Goal: Use online tool/utility: Utilize a website feature to perform a specific function

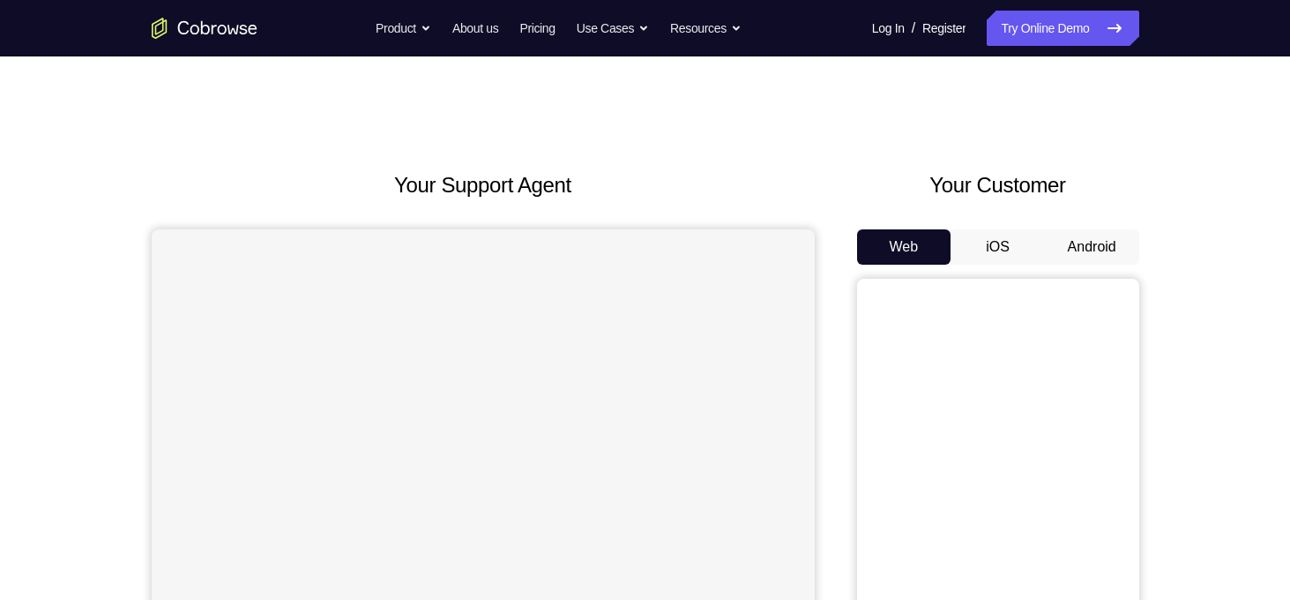
click at [1087, 246] on button "Android" at bounding box center [1092, 246] width 94 height 35
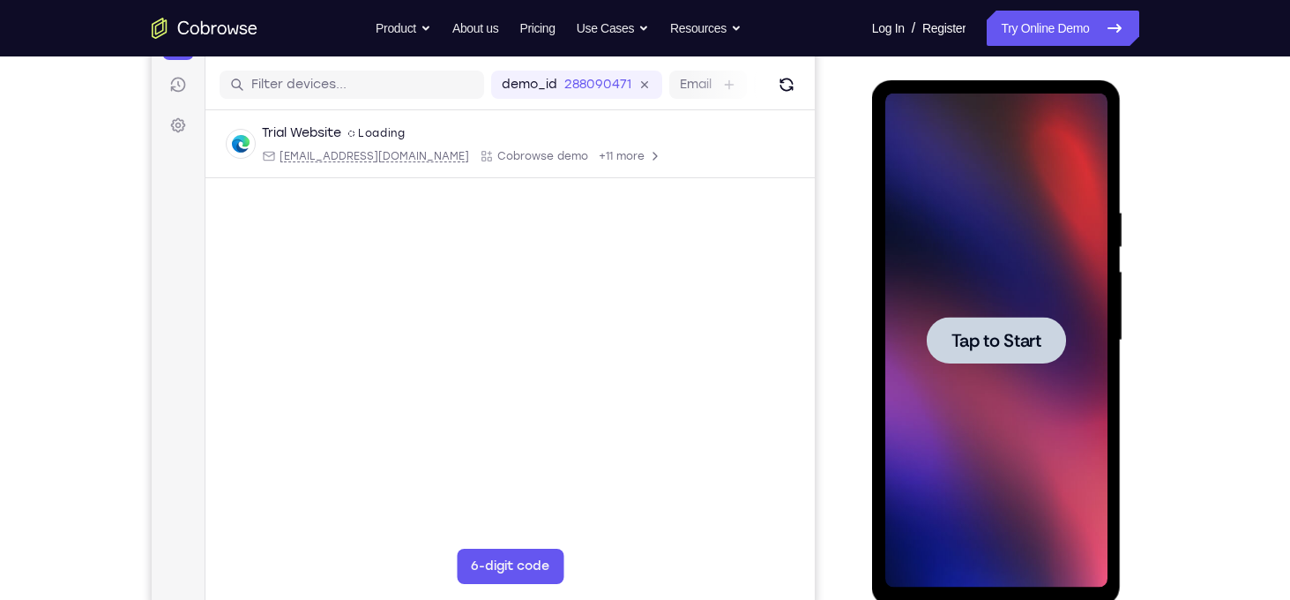
scroll to position [226, 0]
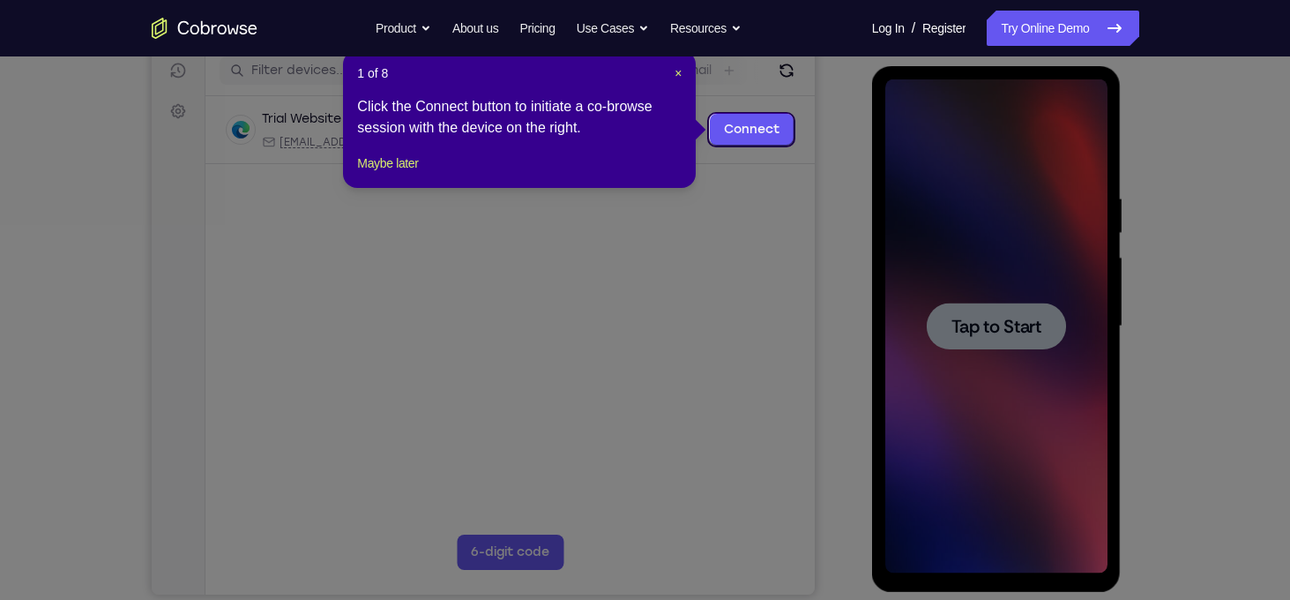
click at [994, 324] on icon at bounding box center [651, 300] width 1303 height 600
click at [676, 73] on span "×" at bounding box center [677, 73] width 7 height 14
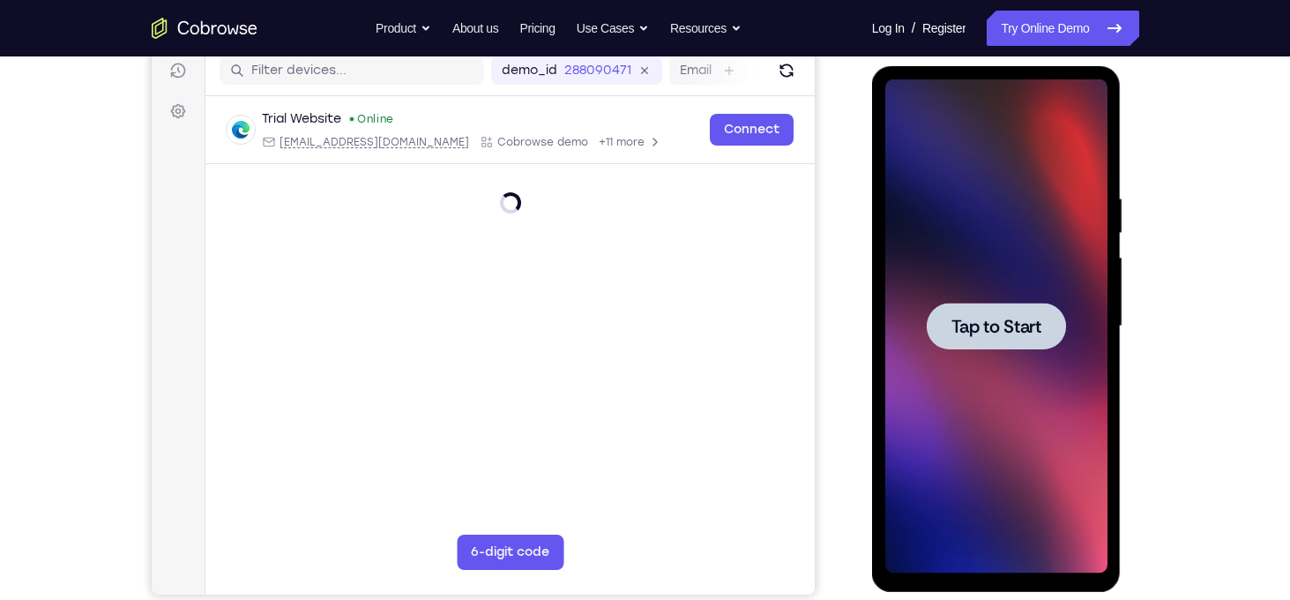
click at [964, 317] on span "Tap to Start" at bounding box center [996, 326] width 90 height 18
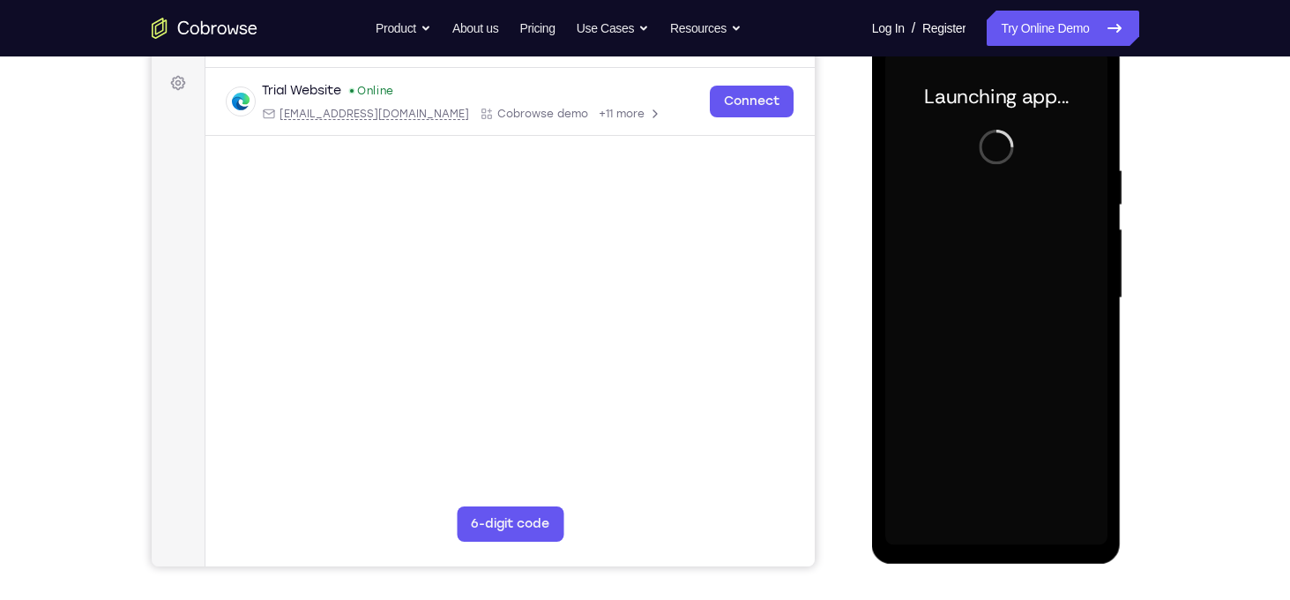
scroll to position [255, 0]
click at [1047, 314] on div at bounding box center [996, 297] width 222 height 494
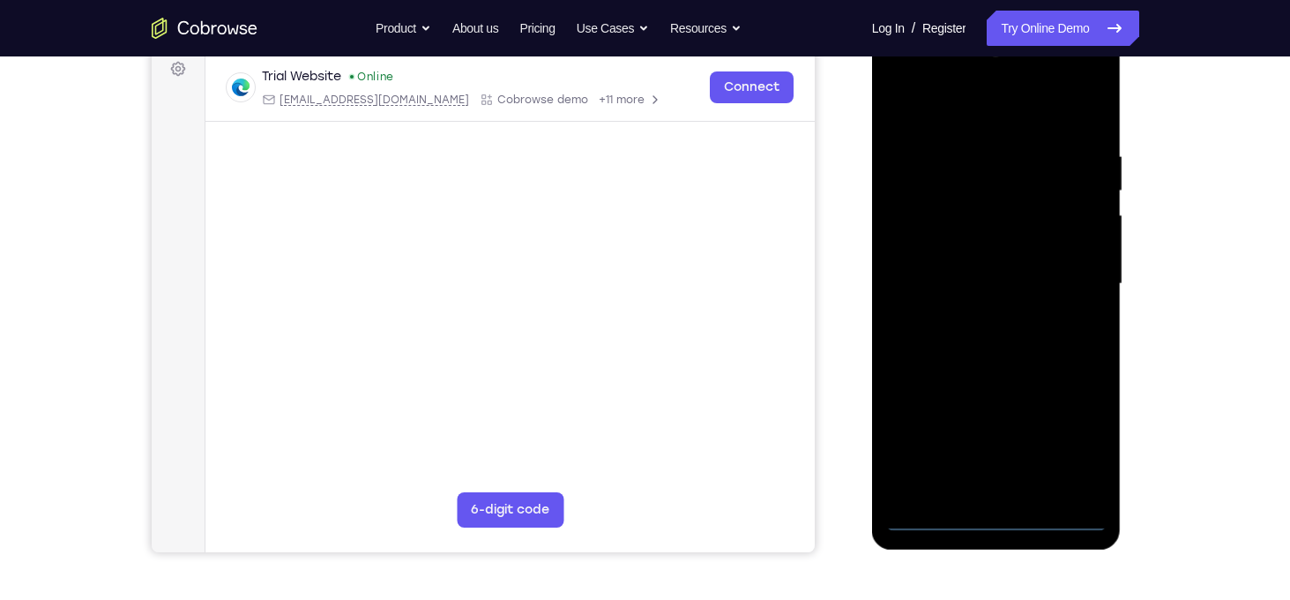
scroll to position [268, 0]
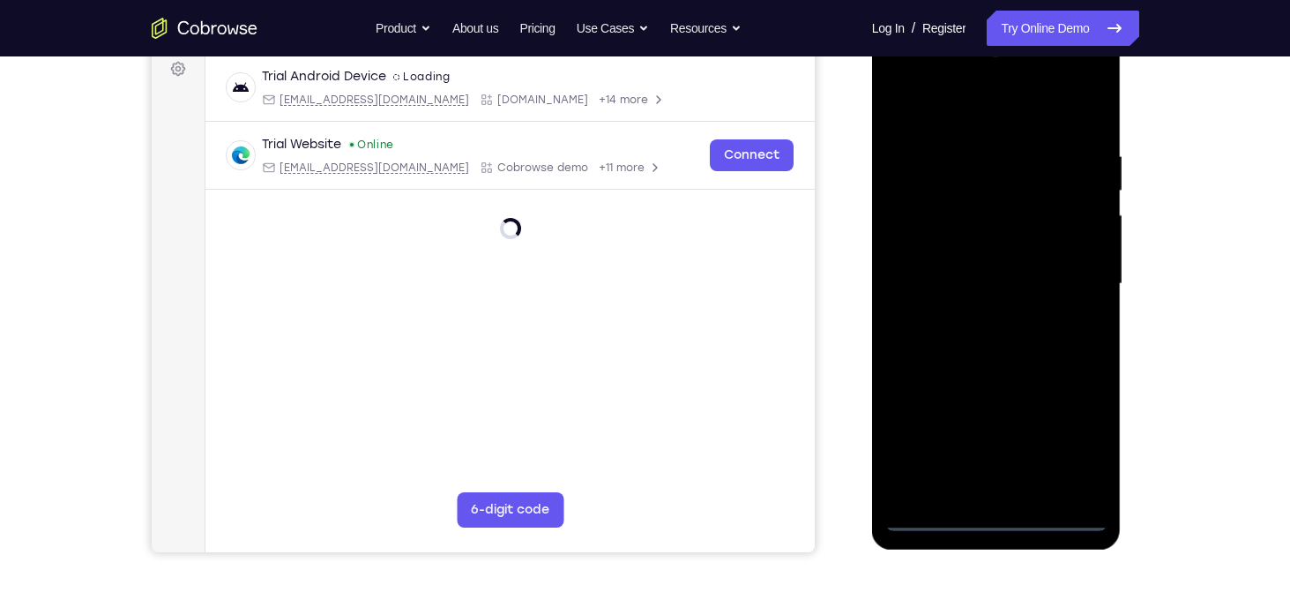
click at [1000, 514] on div at bounding box center [996, 284] width 222 height 494
click at [1066, 446] on div at bounding box center [996, 284] width 222 height 494
click at [1005, 128] on div at bounding box center [996, 284] width 222 height 494
click at [1067, 279] on div at bounding box center [996, 284] width 222 height 494
click at [973, 318] on div at bounding box center [996, 284] width 222 height 494
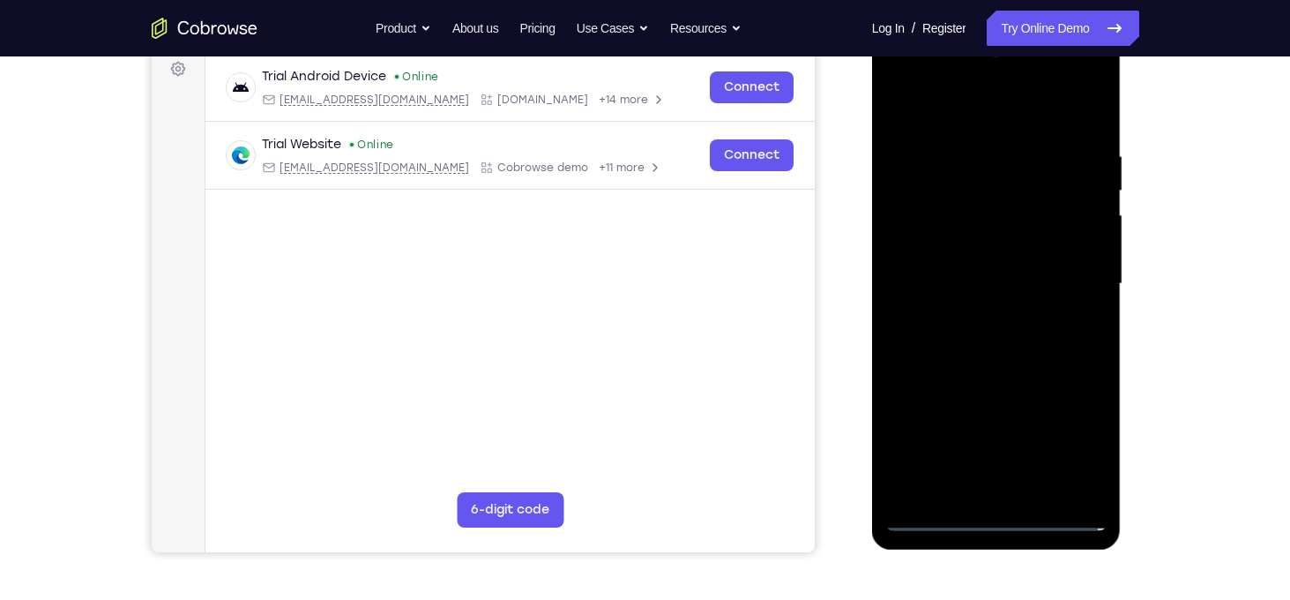
click at [932, 276] on div at bounding box center [996, 284] width 222 height 494
click at [948, 255] on div at bounding box center [996, 284] width 222 height 494
click at [932, 281] on div at bounding box center [996, 284] width 222 height 494
click at [933, 336] on div at bounding box center [996, 284] width 222 height 494
click at [980, 332] on div at bounding box center [996, 284] width 222 height 494
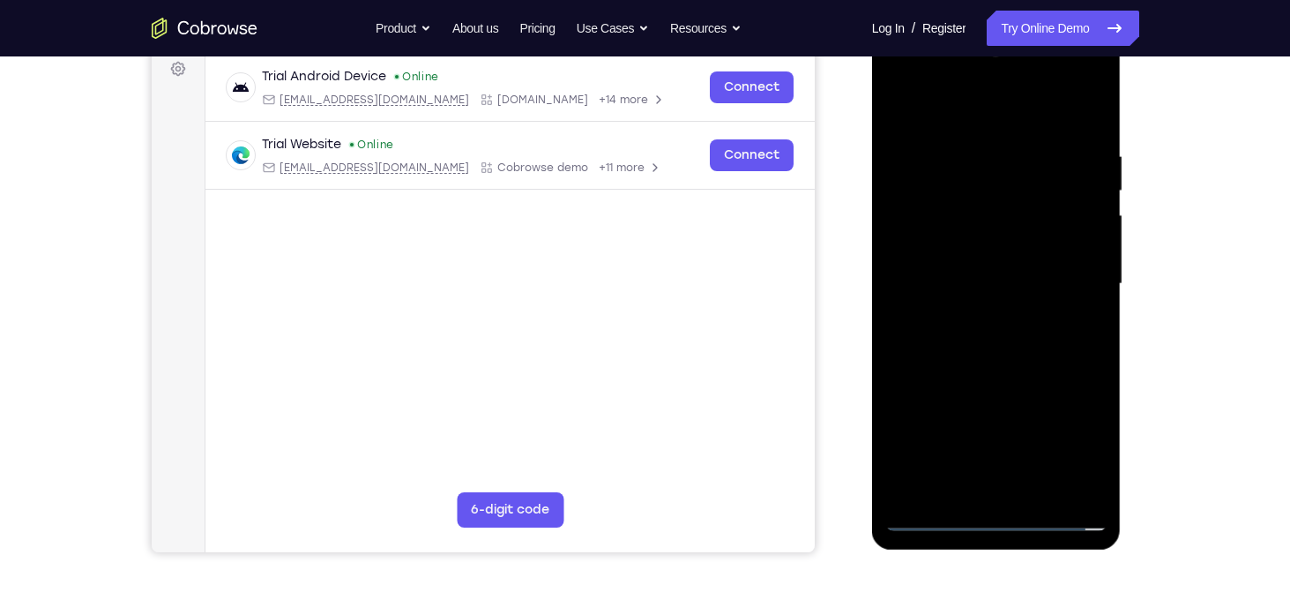
click at [963, 343] on div at bounding box center [996, 284] width 222 height 494
click at [1021, 356] on div at bounding box center [996, 284] width 222 height 494
click at [980, 138] on div at bounding box center [996, 284] width 222 height 494
drag, startPoint x: 1090, startPoint y: 227, endPoint x: 964, endPoint y: 234, distance: 126.2
click at [964, 234] on div at bounding box center [996, 284] width 222 height 494
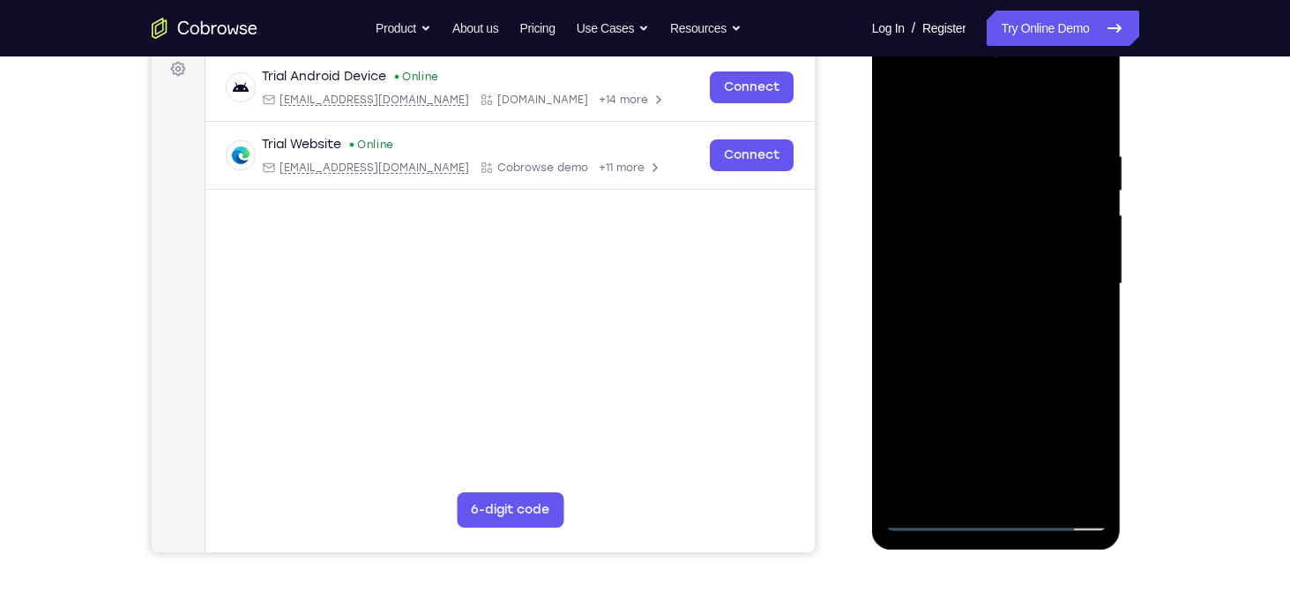
drag, startPoint x: 907, startPoint y: 236, endPoint x: 974, endPoint y: 232, distance: 67.2
click at [974, 232] on div at bounding box center [996, 284] width 222 height 494
drag, startPoint x: 926, startPoint y: 234, endPoint x: 1011, endPoint y: 232, distance: 85.5
click at [1011, 232] on div at bounding box center [996, 284] width 222 height 494
click at [897, 250] on div at bounding box center [996, 284] width 222 height 494
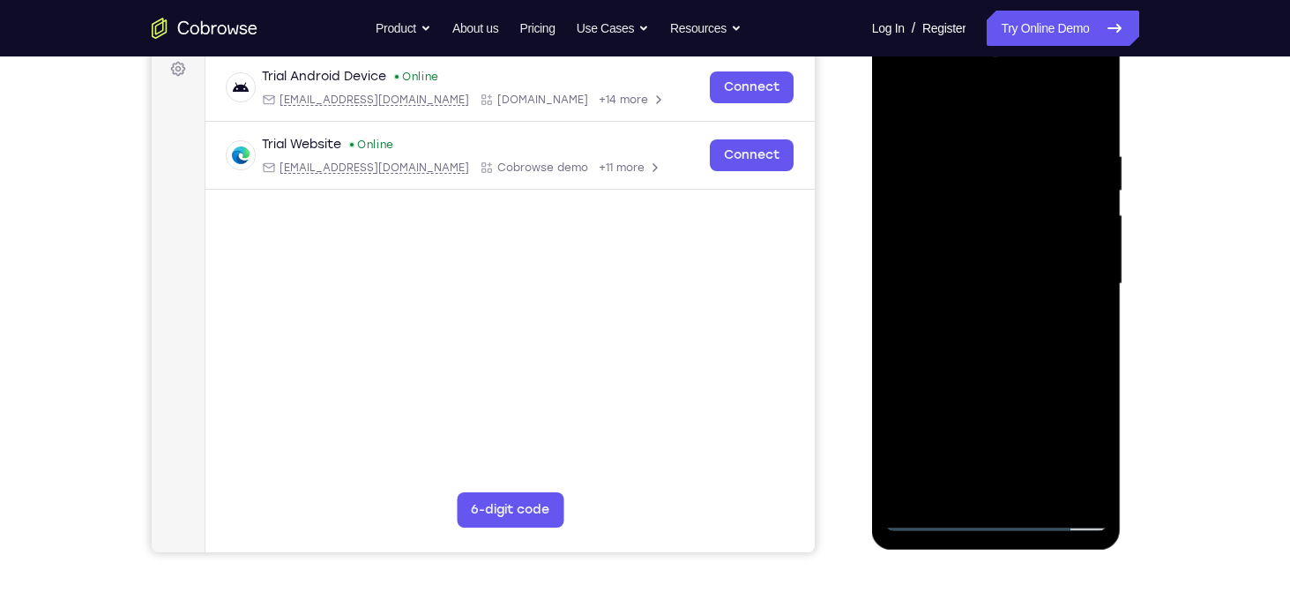
click at [977, 147] on div at bounding box center [996, 284] width 222 height 494
click at [1097, 259] on div at bounding box center [996, 284] width 222 height 494
click at [1092, 261] on div at bounding box center [996, 284] width 222 height 494
click at [1084, 267] on div at bounding box center [996, 284] width 222 height 494
click at [1084, 262] on div at bounding box center [996, 284] width 222 height 494
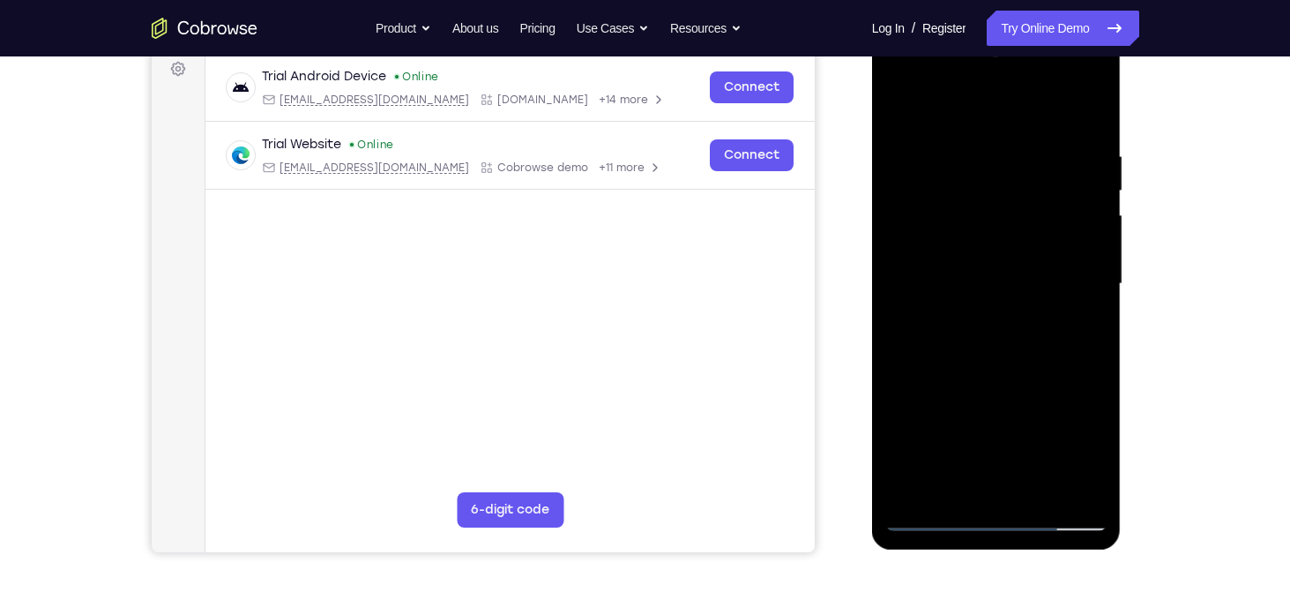
click at [1084, 262] on div at bounding box center [996, 284] width 222 height 494
click at [1076, 266] on div at bounding box center [996, 284] width 222 height 494
click at [1086, 266] on div at bounding box center [996, 284] width 222 height 494
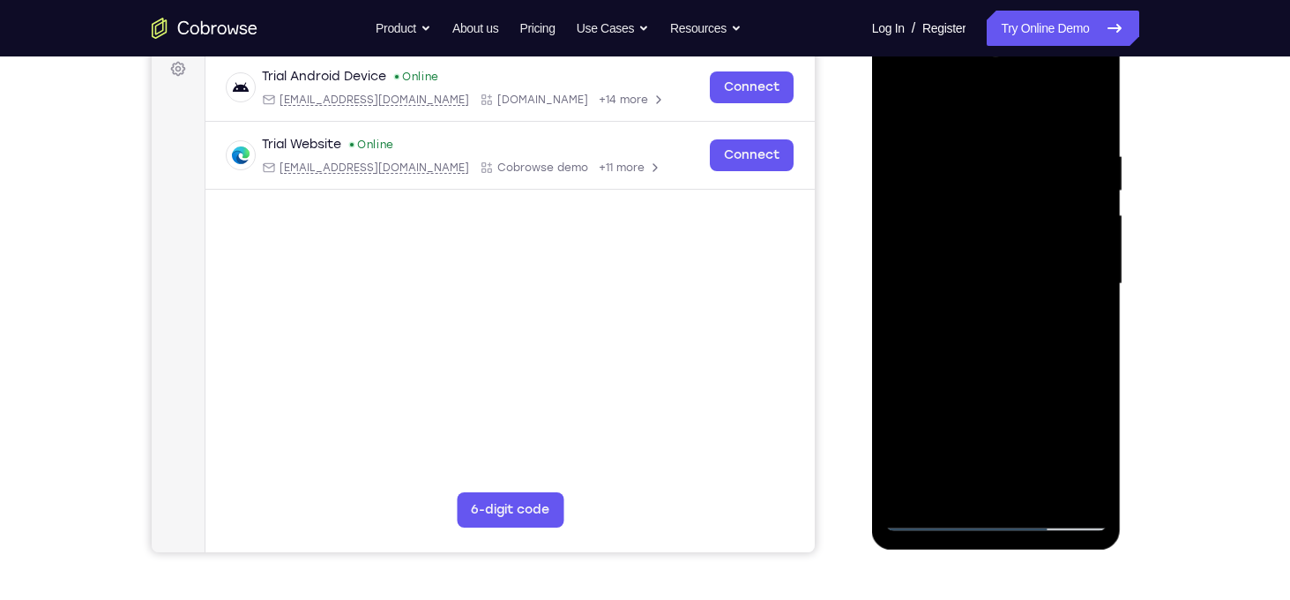
click at [1091, 279] on div at bounding box center [996, 284] width 222 height 494
click at [1087, 282] on div at bounding box center [996, 284] width 222 height 494
click at [1080, 119] on div at bounding box center [996, 284] width 222 height 494
click at [1018, 147] on div at bounding box center [996, 284] width 222 height 494
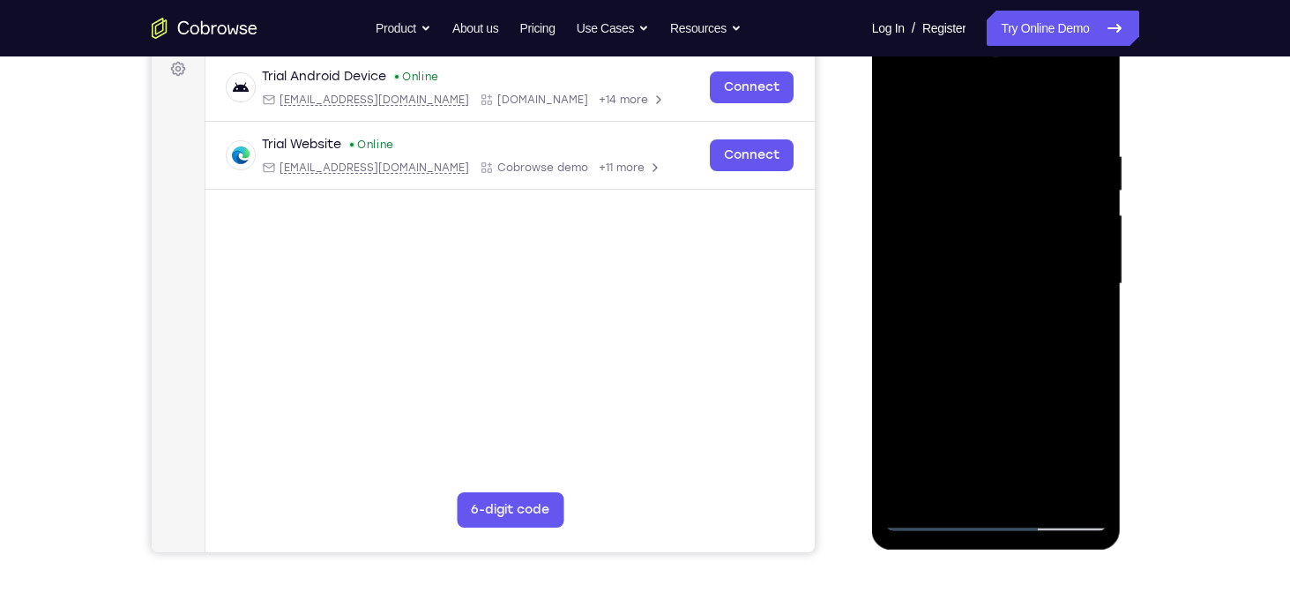
click at [900, 253] on div at bounding box center [996, 284] width 222 height 494
click at [1095, 261] on div at bounding box center [996, 284] width 222 height 494
click at [1091, 262] on div at bounding box center [996, 284] width 222 height 494
click at [1082, 120] on div at bounding box center [996, 284] width 222 height 494
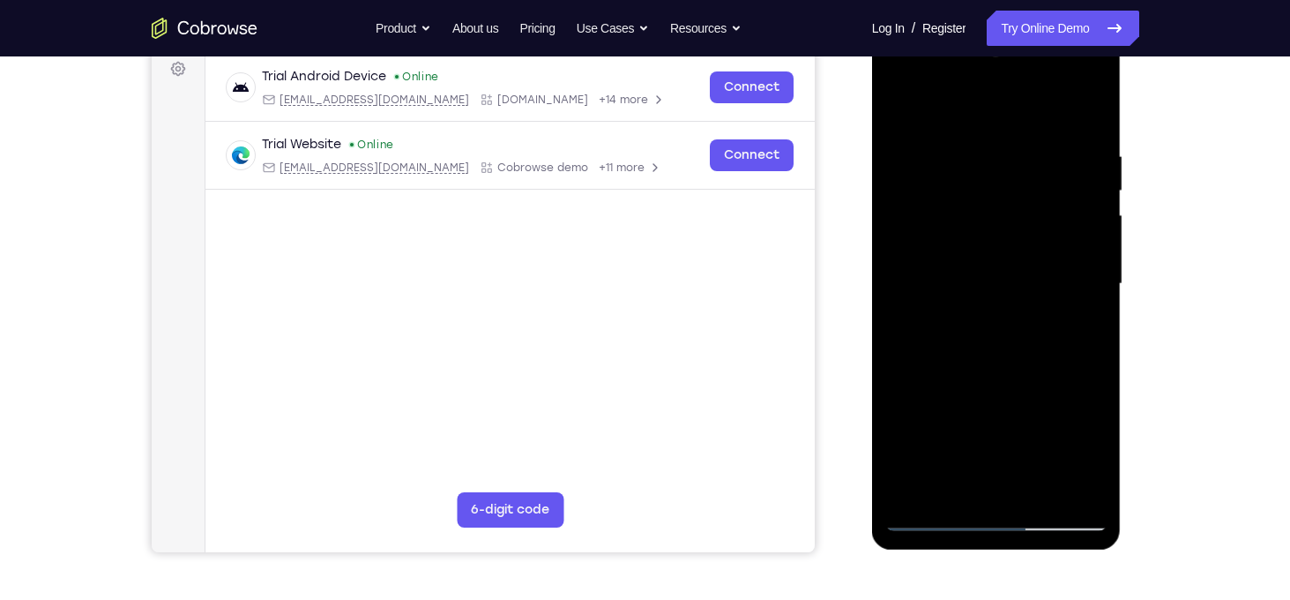
click at [1041, 489] on div at bounding box center [996, 284] width 222 height 494
click at [1019, 369] on div at bounding box center [996, 284] width 222 height 494
click at [1062, 312] on div at bounding box center [996, 284] width 222 height 494
click at [999, 234] on div at bounding box center [996, 284] width 222 height 494
click at [1085, 331] on div at bounding box center [996, 284] width 222 height 494
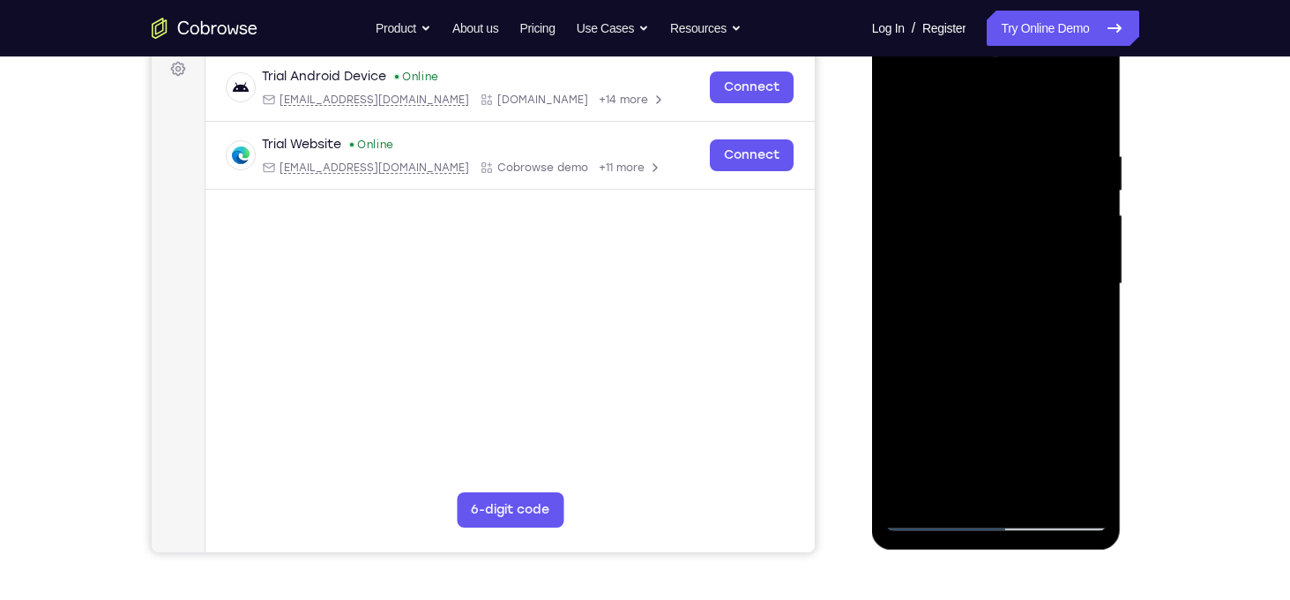
click at [906, 109] on div at bounding box center [996, 284] width 222 height 494
click at [899, 111] on div at bounding box center [996, 284] width 222 height 494
click at [964, 148] on div at bounding box center [996, 284] width 222 height 494
click at [1085, 221] on div at bounding box center [996, 284] width 222 height 494
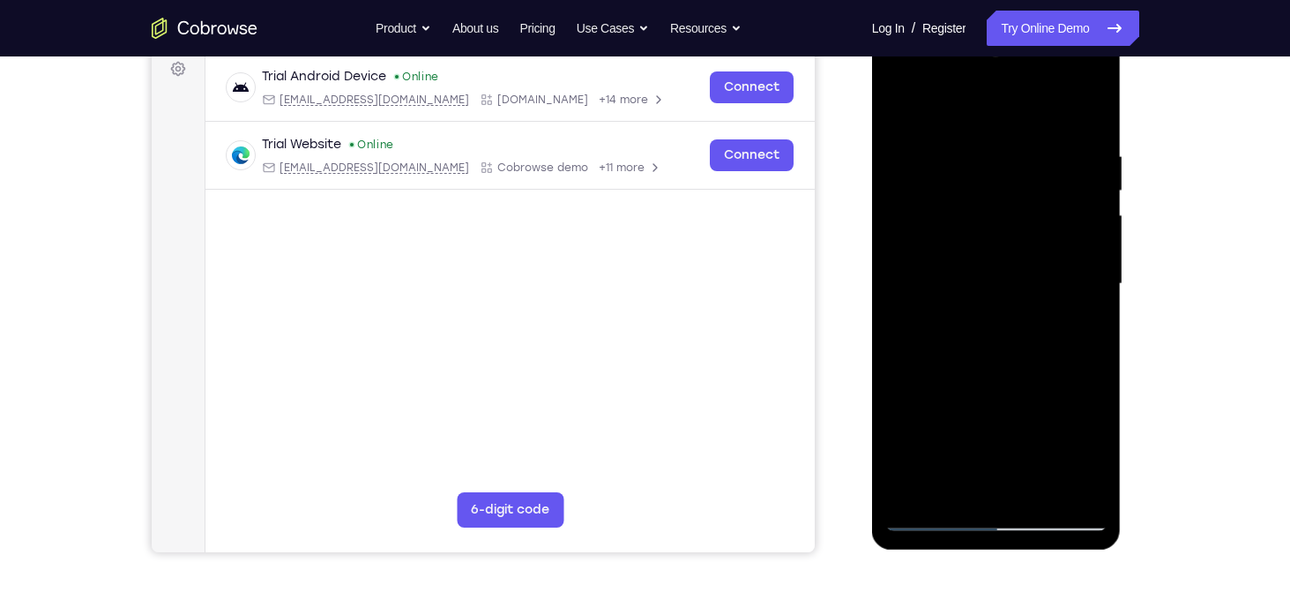
click at [898, 238] on div at bounding box center [996, 284] width 222 height 494
click at [1066, 226] on div at bounding box center [996, 284] width 222 height 494
click at [1085, 265] on div at bounding box center [996, 284] width 222 height 494
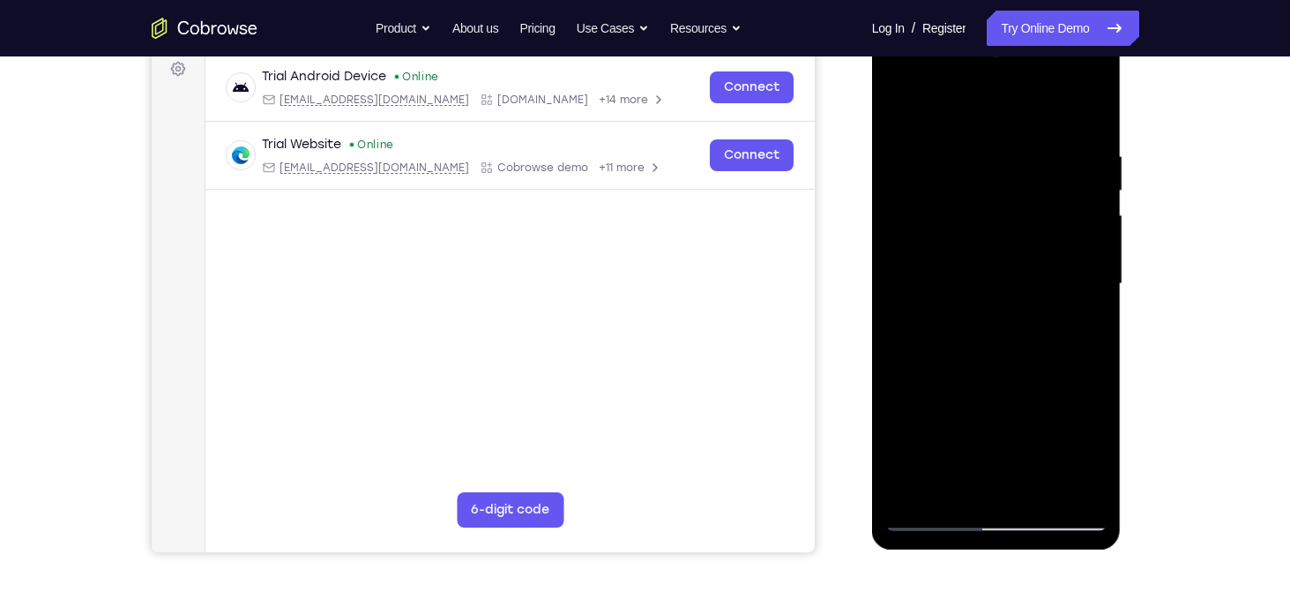
click at [1085, 265] on div at bounding box center [996, 284] width 222 height 494
click at [1086, 114] on div at bounding box center [996, 284] width 222 height 494
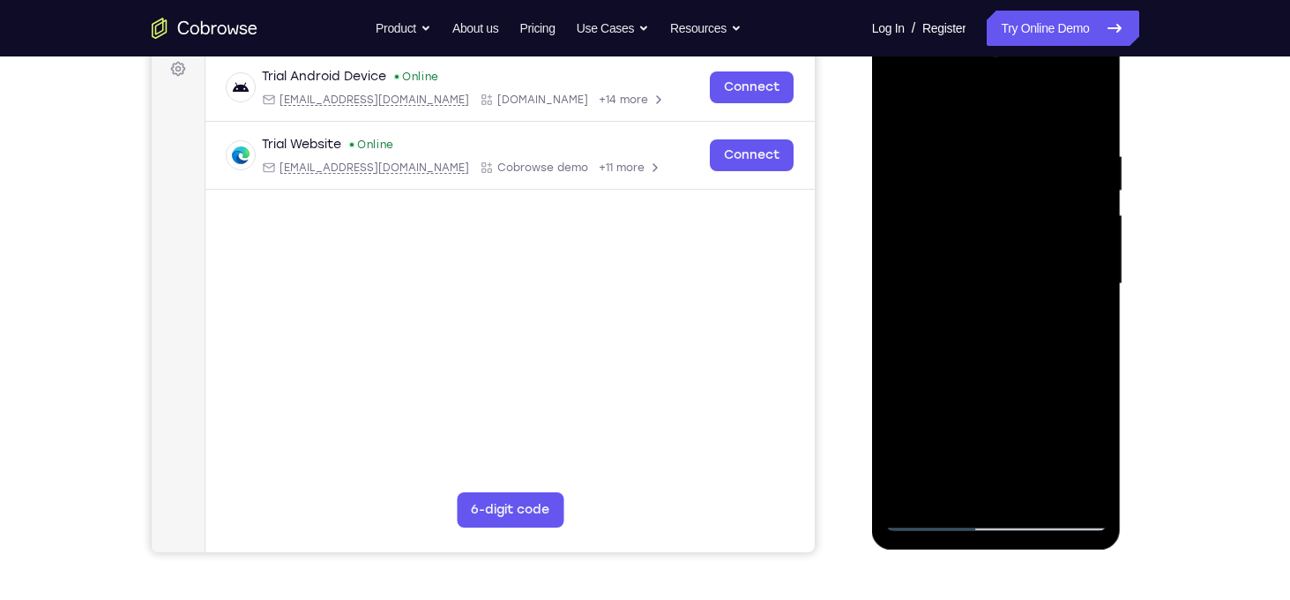
click at [1086, 113] on div at bounding box center [996, 284] width 222 height 494
click at [1093, 107] on div at bounding box center [996, 284] width 222 height 494
drag, startPoint x: 987, startPoint y: 221, endPoint x: 964, endPoint y: 371, distance: 151.6
click at [964, 371] on div at bounding box center [996, 284] width 222 height 494
click at [913, 493] on div at bounding box center [996, 284] width 222 height 494
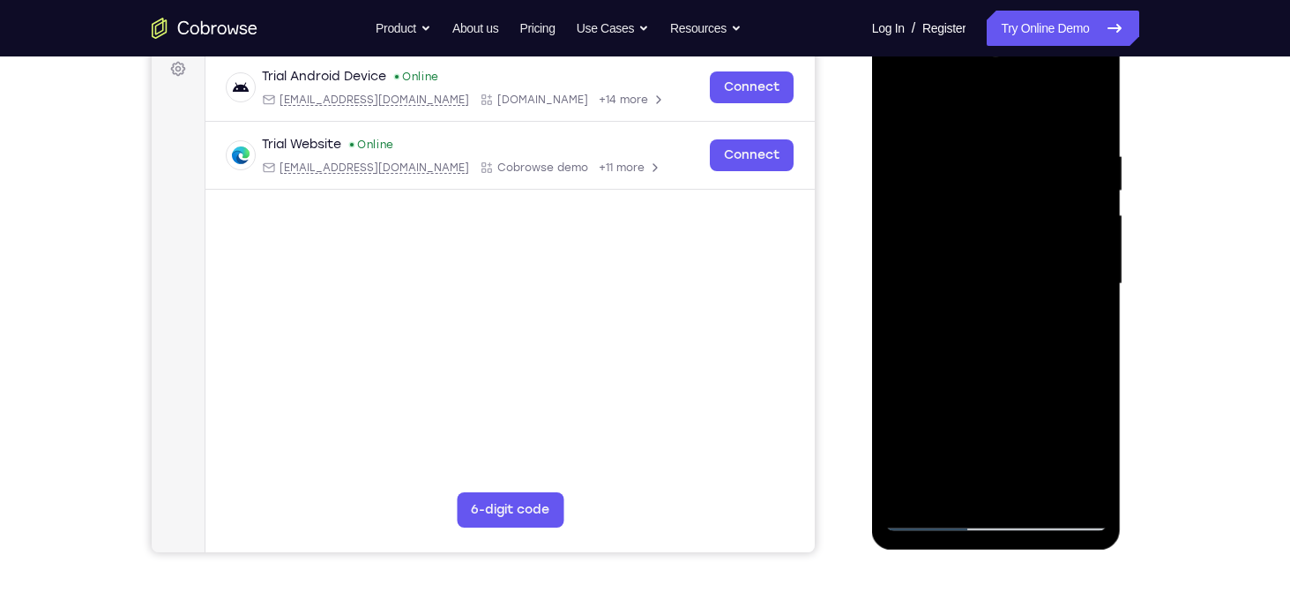
click at [978, 145] on div at bounding box center [996, 284] width 222 height 494
click at [1047, 259] on div at bounding box center [996, 284] width 222 height 494
click at [1066, 261] on div at bounding box center [996, 284] width 222 height 494
click at [1087, 255] on div at bounding box center [996, 284] width 222 height 494
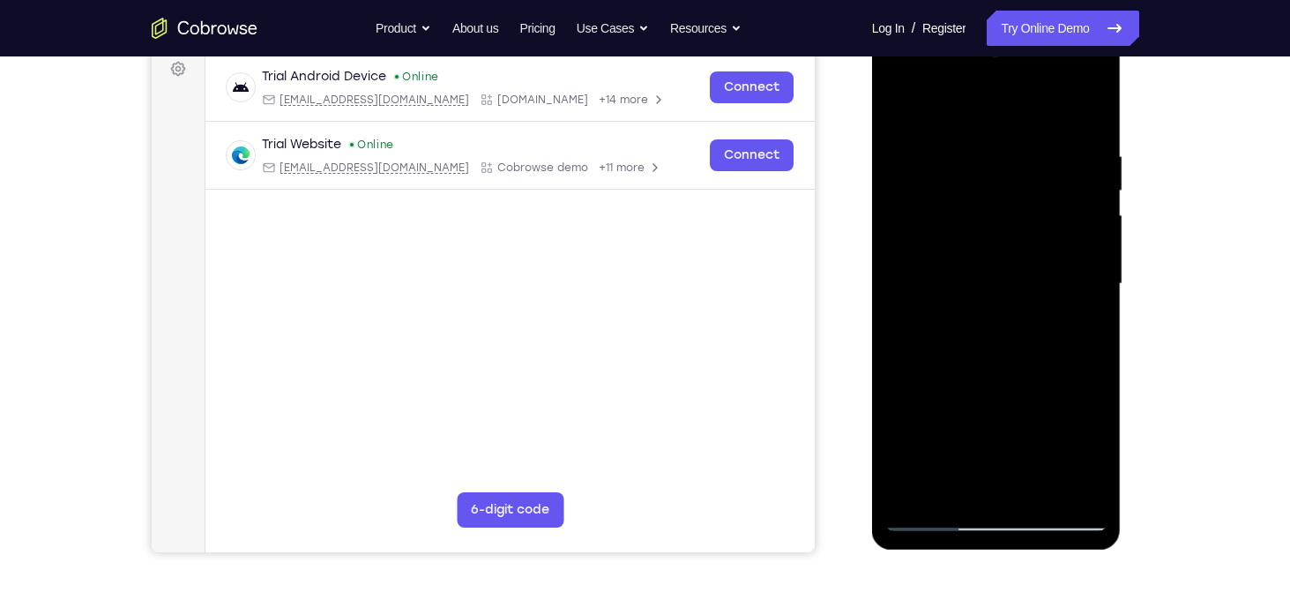
click at [1087, 255] on div at bounding box center [996, 284] width 222 height 494
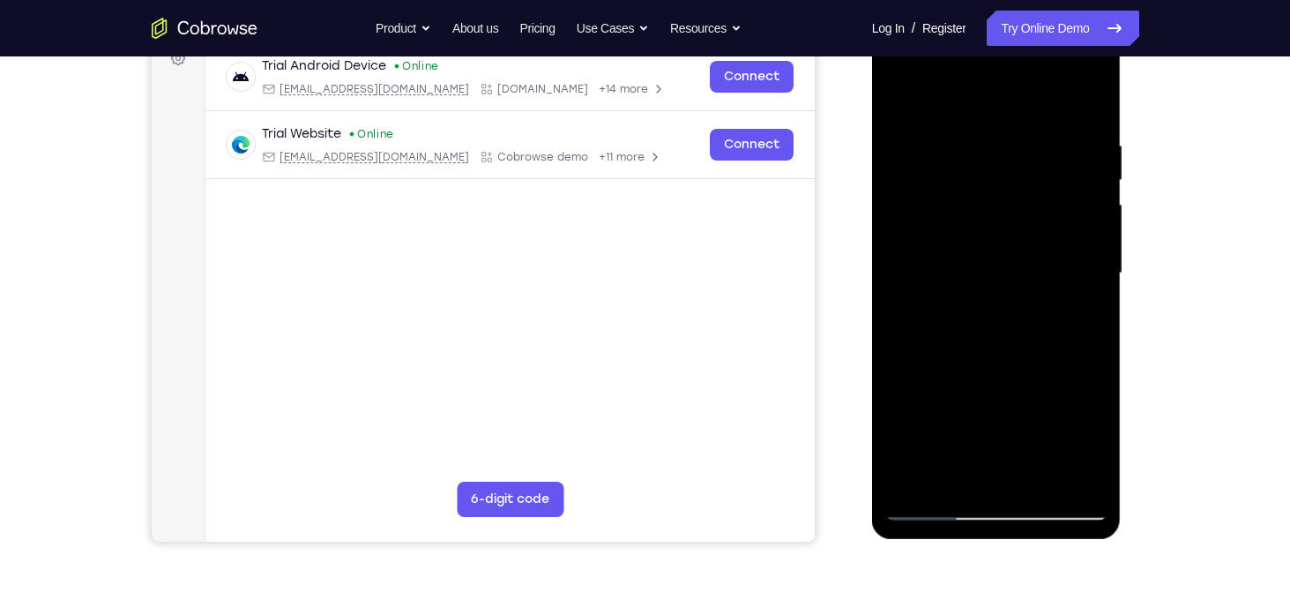
scroll to position [279, 0]
click at [1089, 245] on div at bounding box center [996, 273] width 222 height 494
click at [897, 244] on div at bounding box center [996, 273] width 222 height 494
click at [1099, 265] on div at bounding box center [996, 273] width 222 height 494
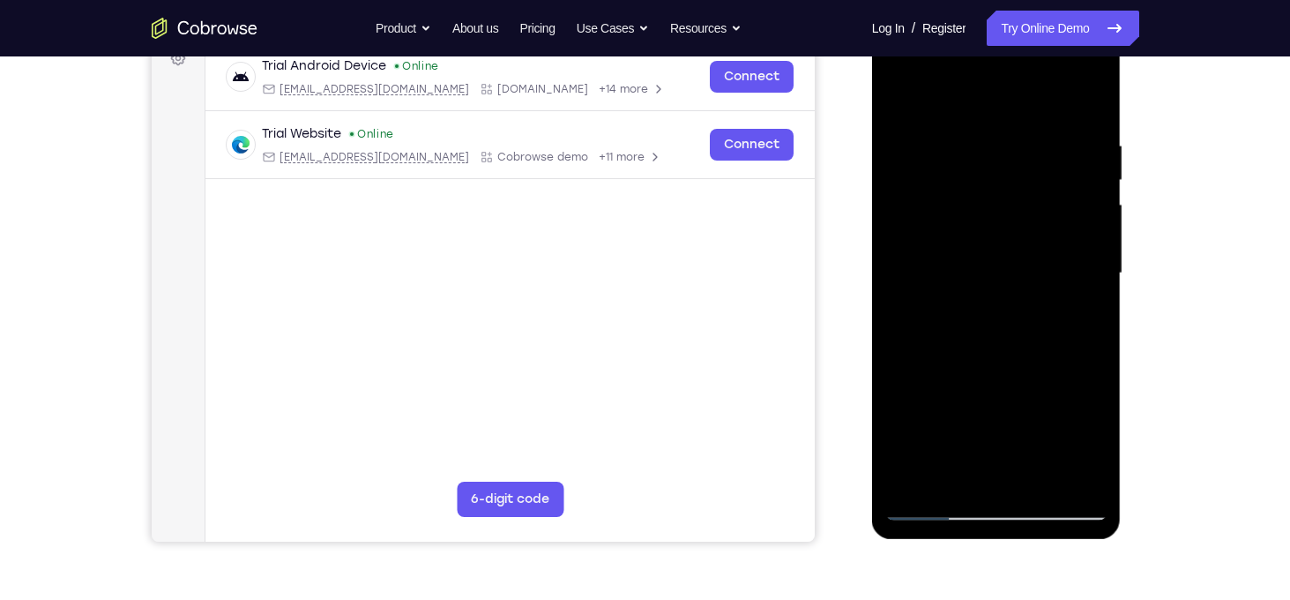
click at [1089, 253] on div at bounding box center [996, 273] width 222 height 494
click at [1088, 108] on div at bounding box center [996, 273] width 222 height 494
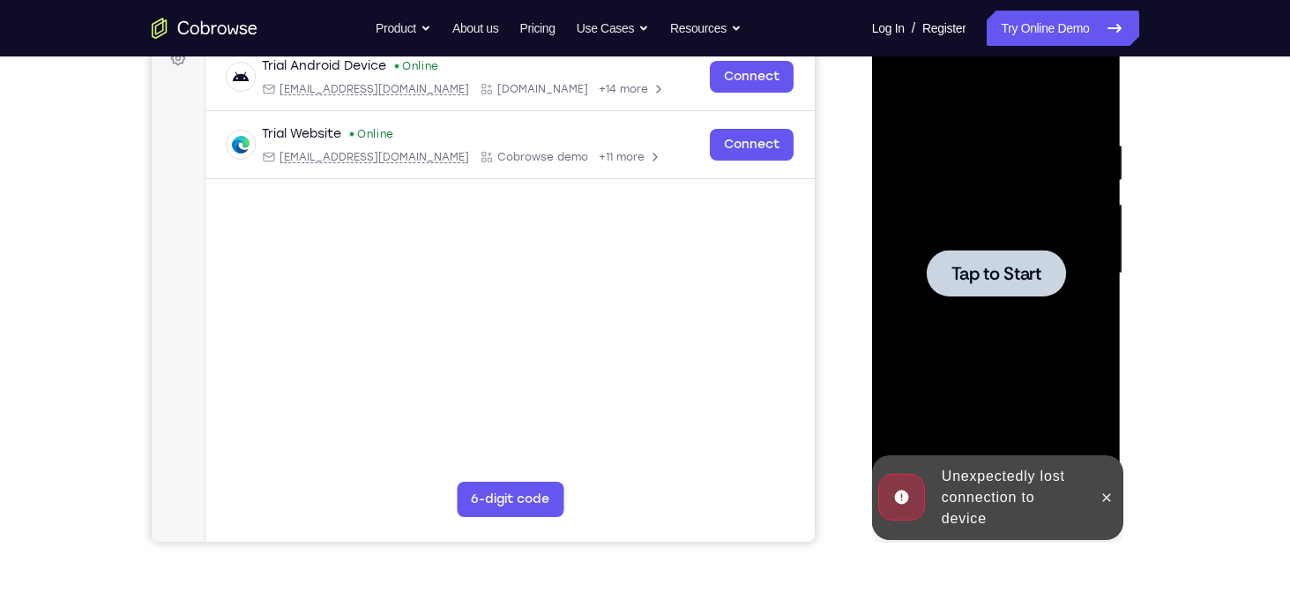
click at [1038, 265] on span "Tap to Start" at bounding box center [996, 274] width 90 height 18
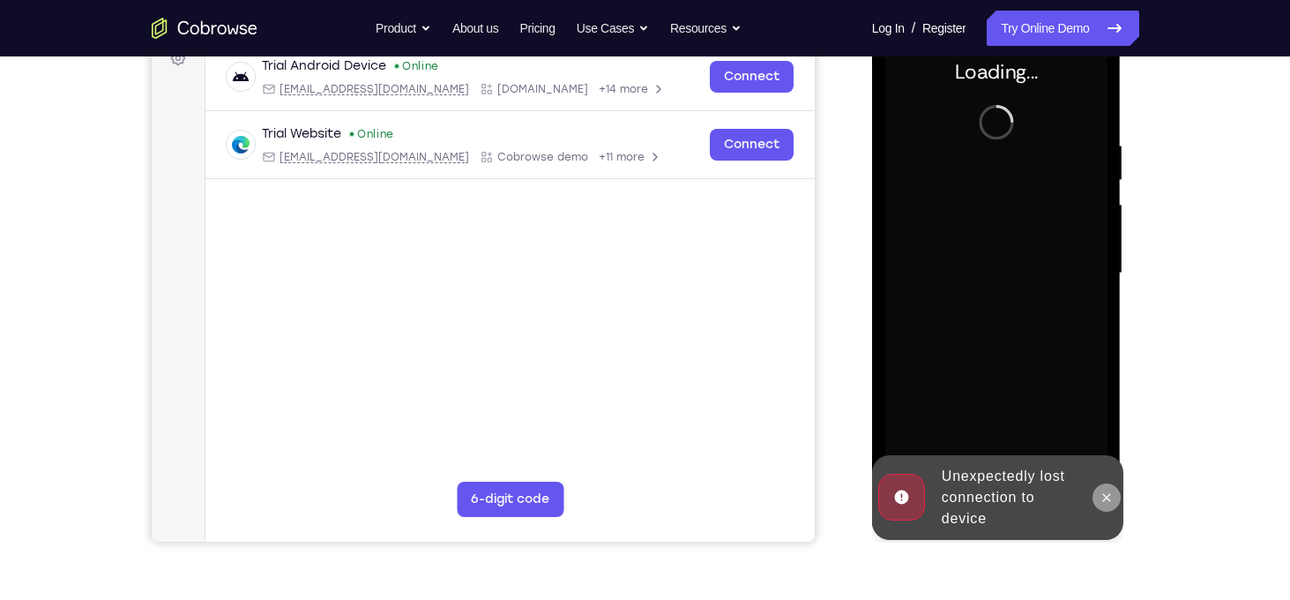
click at [1106, 498] on icon at bounding box center [1106, 497] width 14 height 14
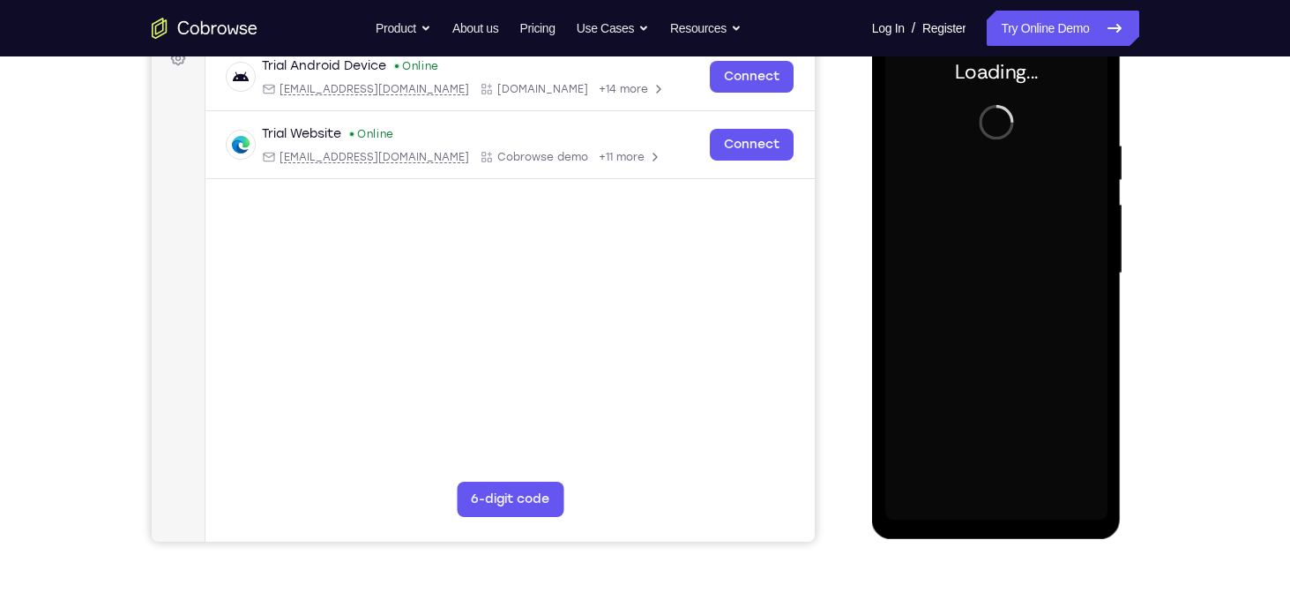
scroll to position [279, 0]
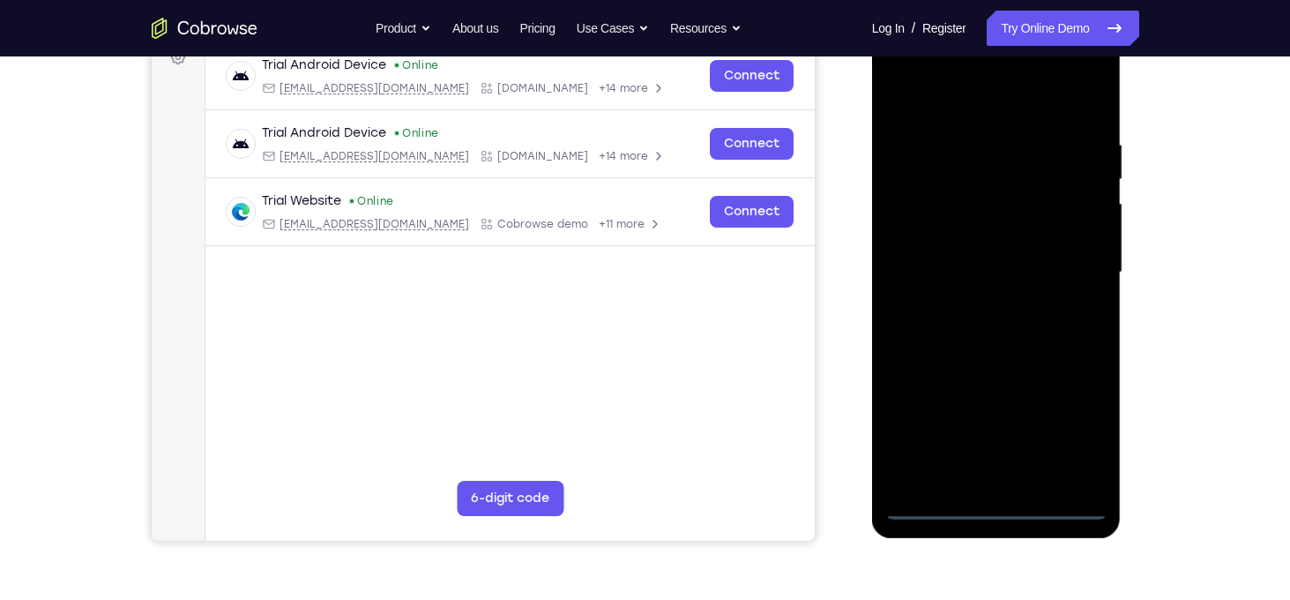
click at [994, 501] on div at bounding box center [996, 273] width 222 height 494
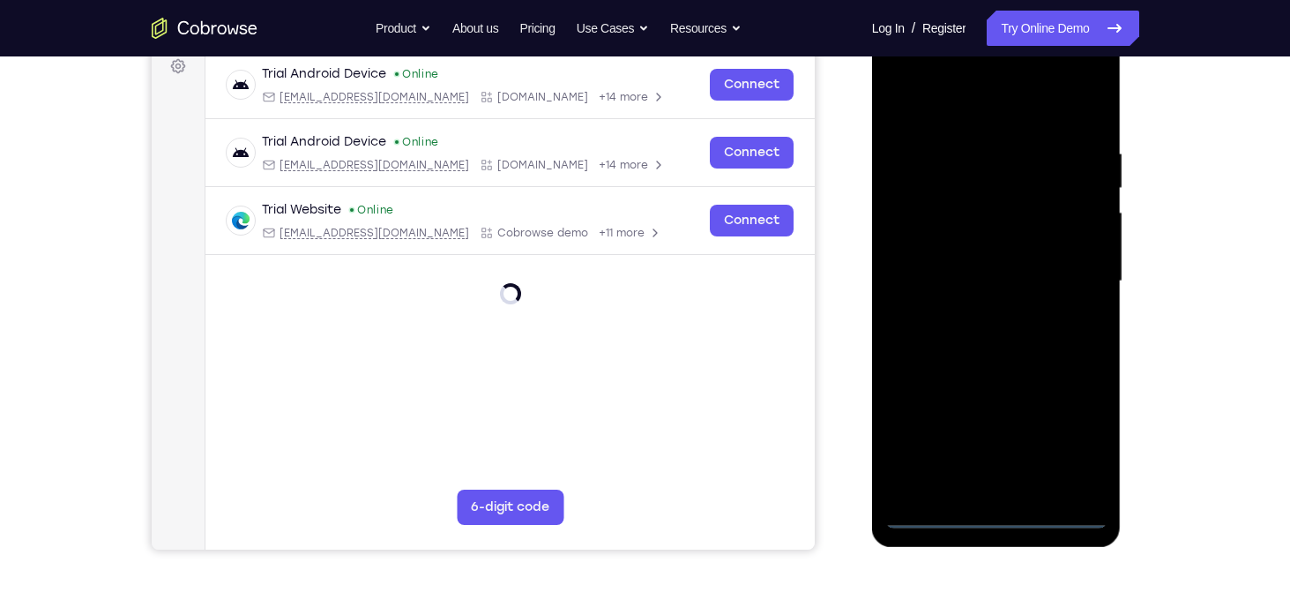
scroll to position [264, 0]
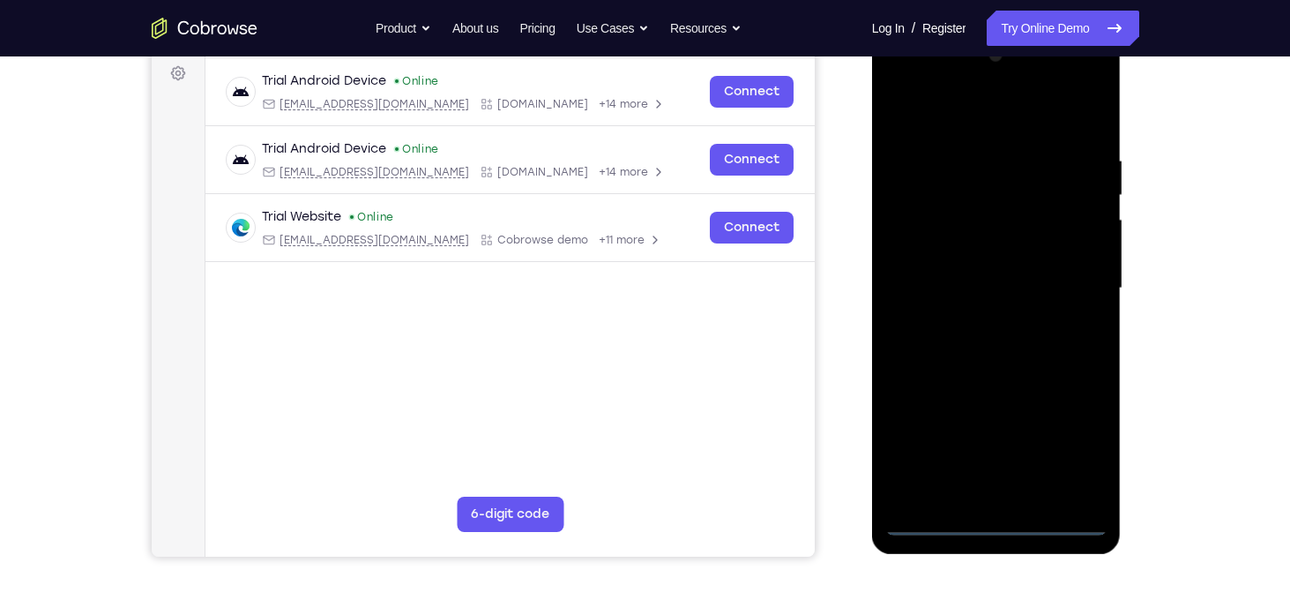
click at [1065, 443] on div at bounding box center [996, 288] width 222 height 494
click at [934, 120] on div at bounding box center [996, 288] width 222 height 494
click at [1067, 272] on div at bounding box center [996, 288] width 222 height 494
click at [974, 328] on div at bounding box center [996, 288] width 222 height 494
click at [931, 272] on div at bounding box center [996, 288] width 222 height 494
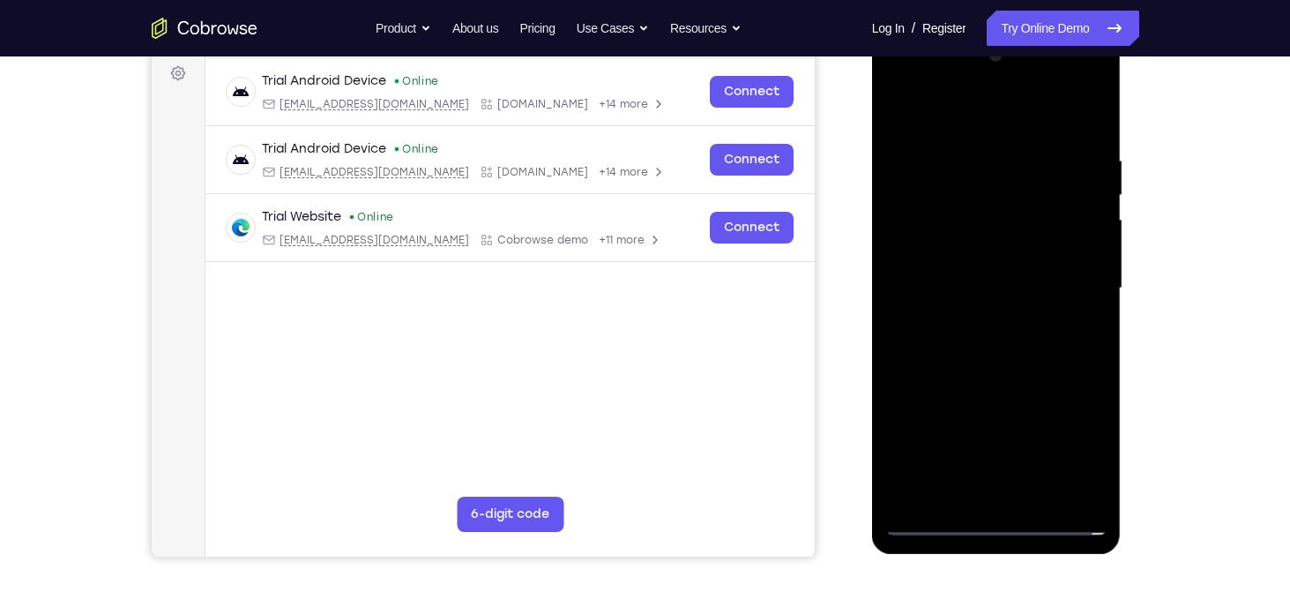
click at [937, 266] on div at bounding box center [996, 288] width 222 height 494
click at [935, 282] on div at bounding box center [996, 288] width 222 height 494
click at [937, 343] on div at bounding box center [996, 288] width 222 height 494
click at [928, 333] on div at bounding box center [996, 288] width 222 height 494
click at [929, 347] on div at bounding box center [996, 288] width 222 height 494
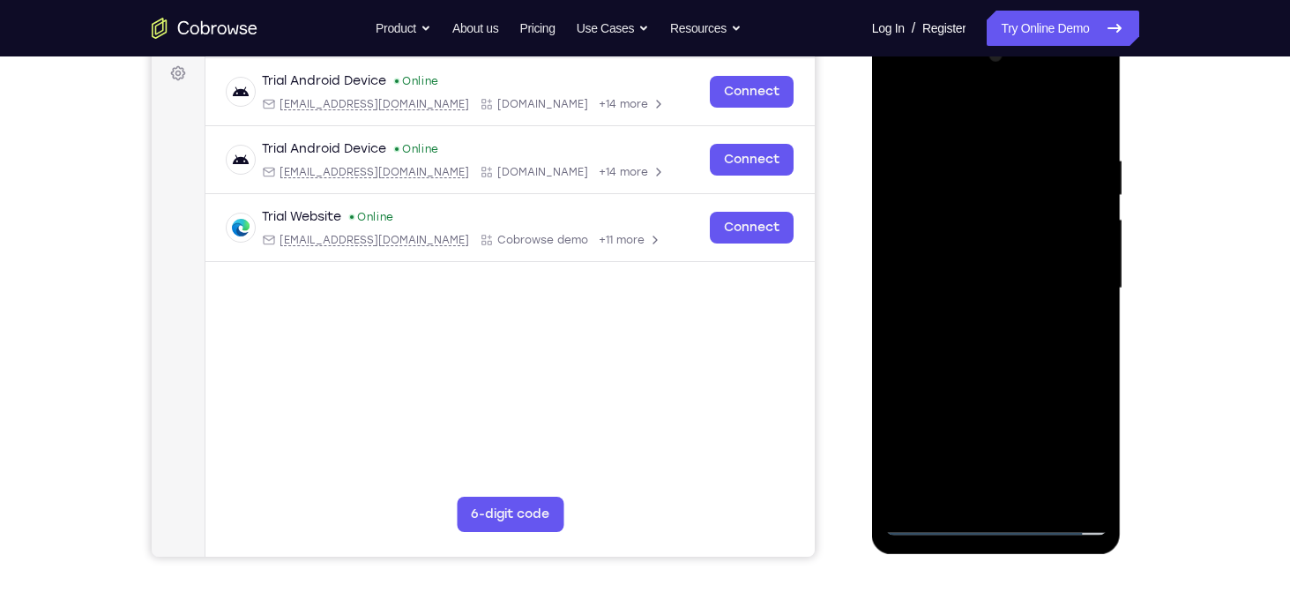
click at [929, 347] on div at bounding box center [996, 288] width 222 height 494
click at [968, 147] on div at bounding box center [996, 288] width 222 height 494
click at [1090, 141] on div at bounding box center [996, 288] width 222 height 494
click at [976, 160] on div at bounding box center [996, 288] width 222 height 494
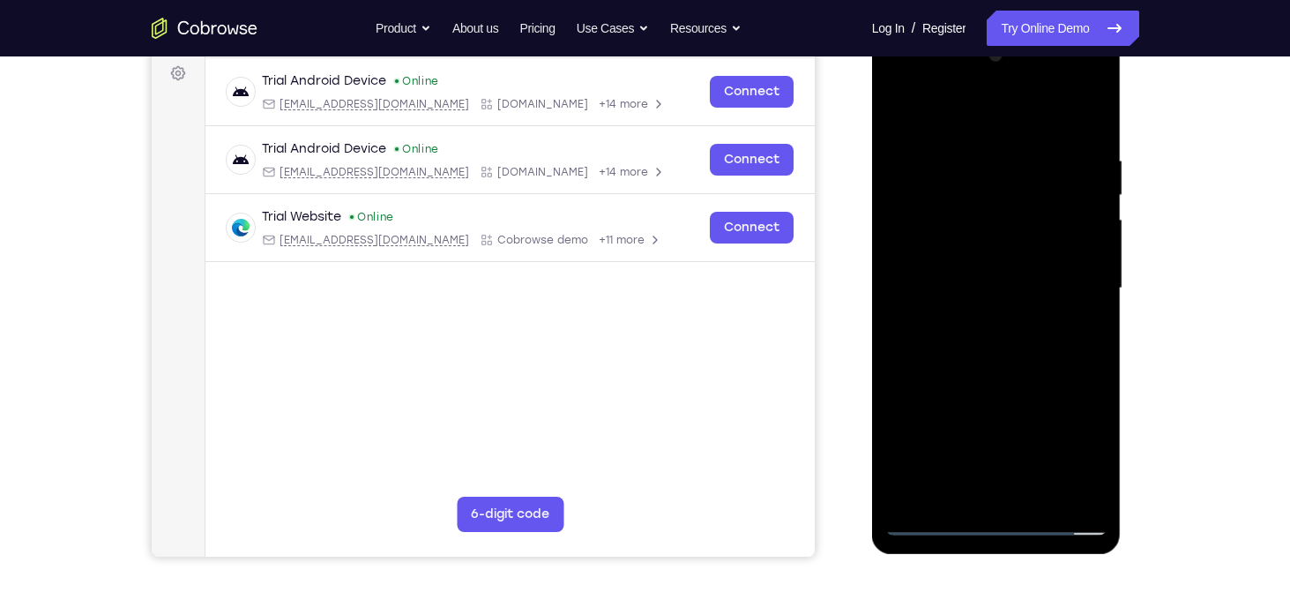
click at [1091, 242] on div at bounding box center [996, 288] width 222 height 494
click at [1093, 250] on div at bounding box center [996, 288] width 222 height 494
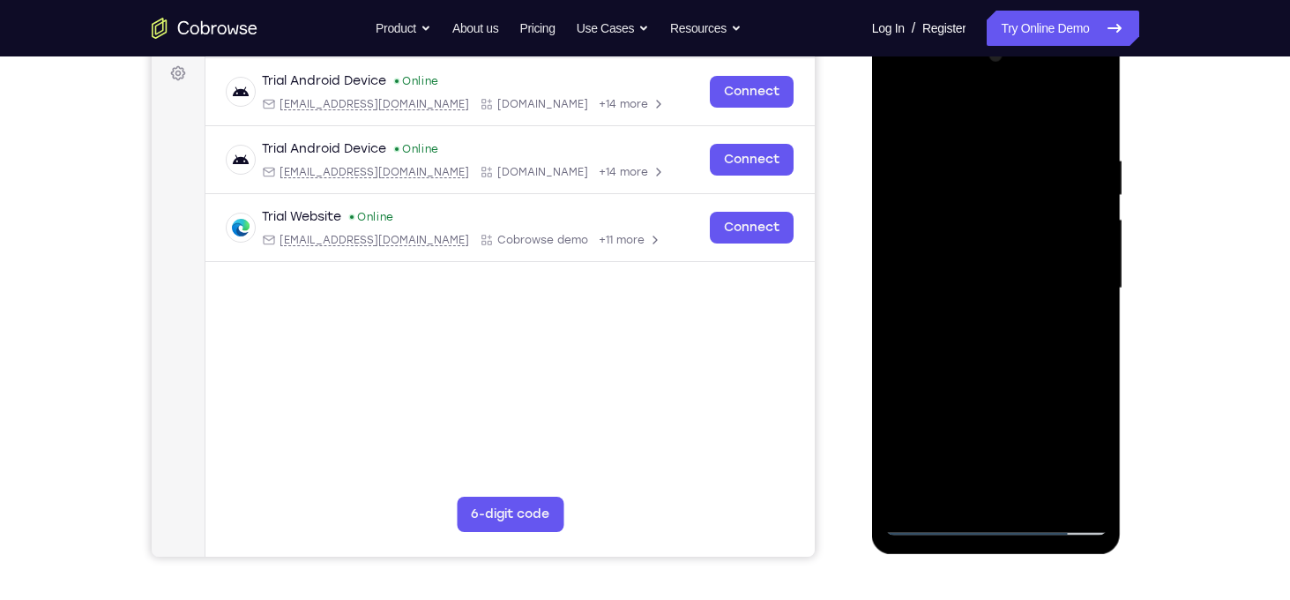
drag, startPoint x: 1093, startPoint y: 250, endPoint x: 965, endPoint y: 262, distance: 128.4
click at [965, 262] on div at bounding box center [996, 288] width 222 height 494
drag, startPoint x: 906, startPoint y: 273, endPoint x: 1061, endPoint y: 283, distance: 155.5
click at [1061, 283] on div at bounding box center [996, 288] width 222 height 494
click at [1090, 276] on div at bounding box center [996, 288] width 222 height 494
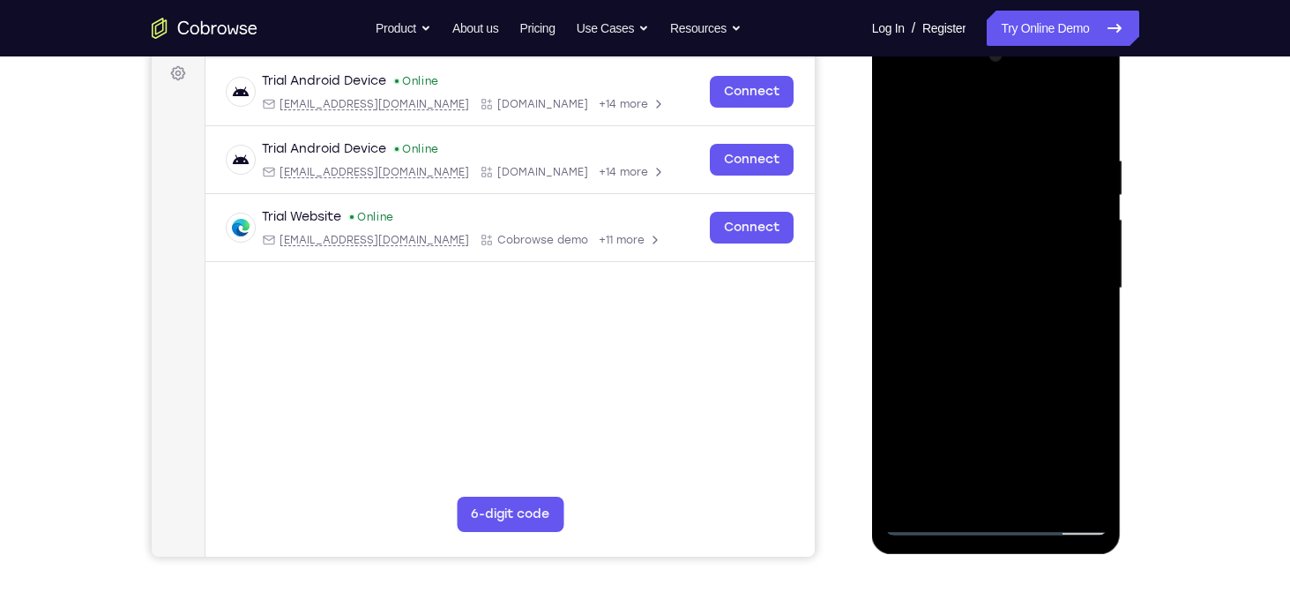
click at [1084, 283] on div at bounding box center [996, 288] width 222 height 494
click at [1084, 279] on div at bounding box center [996, 288] width 222 height 494
click at [1086, 123] on div at bounding box center [996, 288] width 222 height 494
click at [1025, 153] on div at bounding box center [996, 288] width 222 height 494
click at [928, 527] on div at bounding box center [996, 288] width 222 height 494
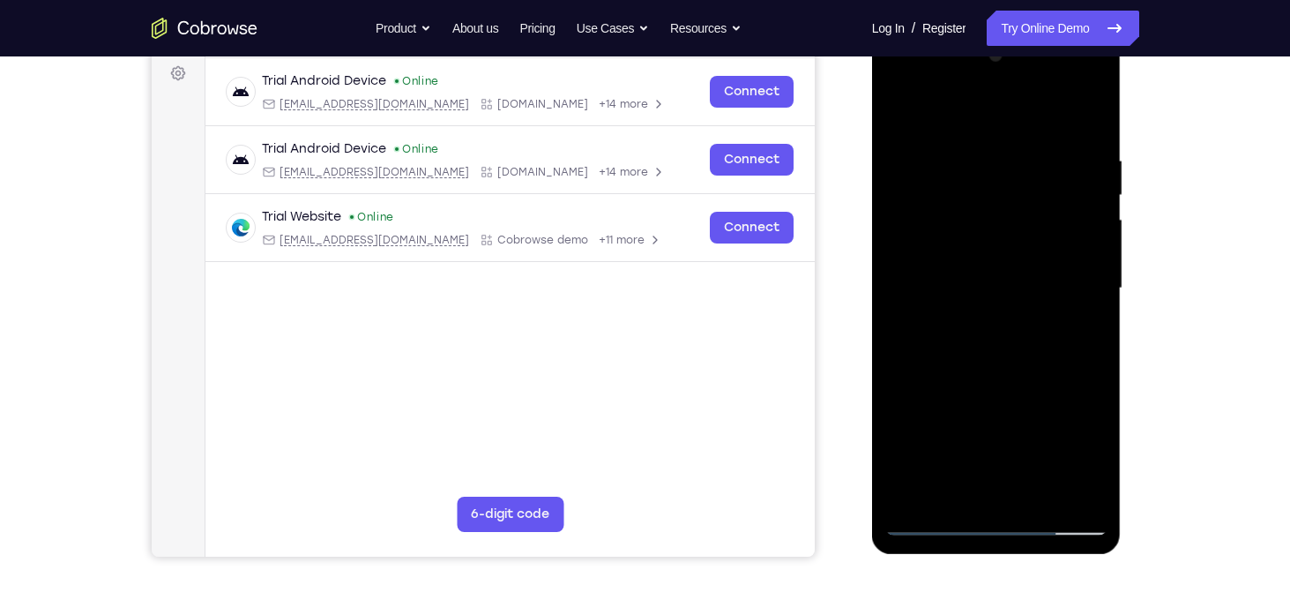
click at [1031, 499] on div at bounding box center [996, 288] width 222 height 494
click at [1008, 376] on div at bounding box center [996, 288] width 222 height 494
click at [966, 354] on div at bounding box center [996, 288] width 222 height 494
click at [971, 484] on div at bounding box center [996, 288] width 222 height 494
click at [1086, 337] on div at bounding box center [996, 288] width 222 height 494
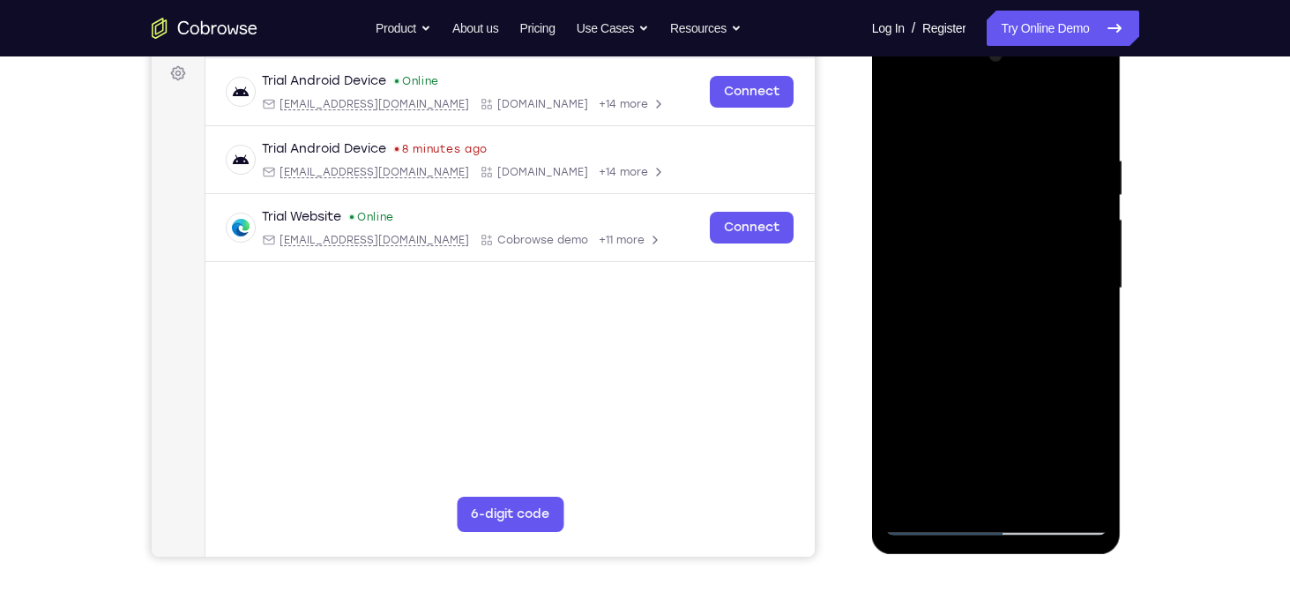
click at [903, 115] on div at bounding box center [996, 288] width 222 height 494
click at [993, 397] on div at bounding box center [996, 288] width 222 height 494
click at [1086, 330] on div at bounding box center [996, 288] width 222 height 494
click at [897, 118] on div at bounding box center [996, 288] width 222 height 494
drag, startPoint x: 980, startPoint y: 431, endPoint x: 980, endPoint y: 315, distance: 116.4
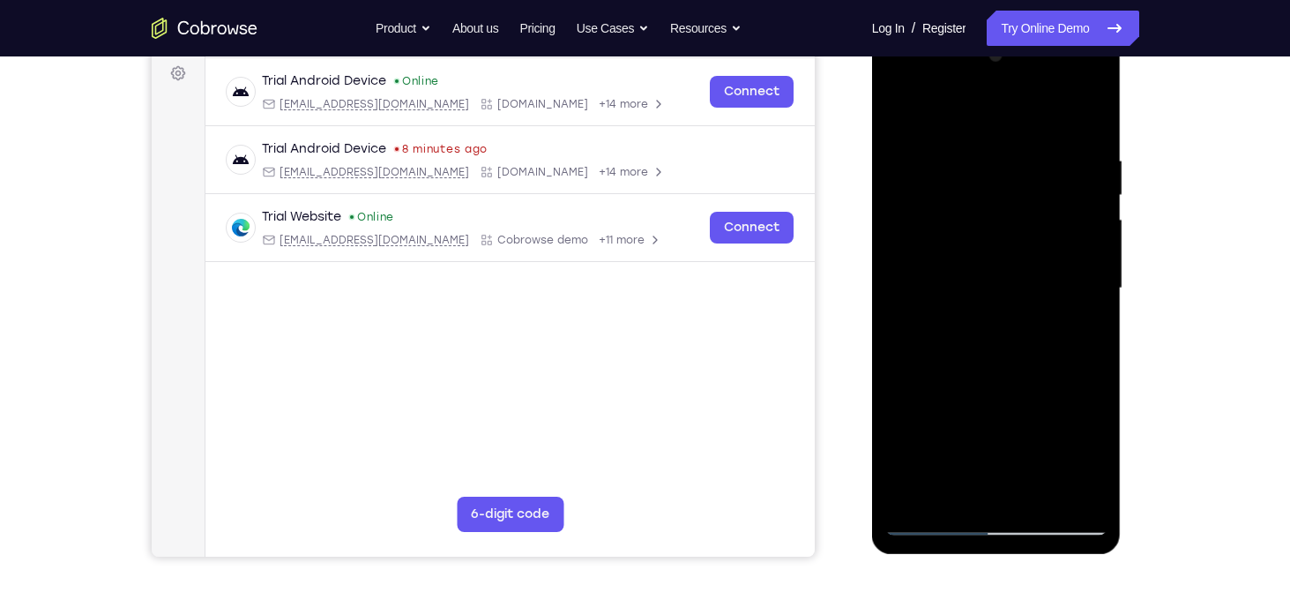
click at [980, 315] on div at bounding box center [996, 288] width 222 height 494
click at [978, 394] on div at bounding box center [996, 288] width 222 height 494
click at [1080, 334] on div at bounding box center [996, 288] width 222 height 494
click at [896, 116] on div at bounding box center [996, 288] width 222 height 494
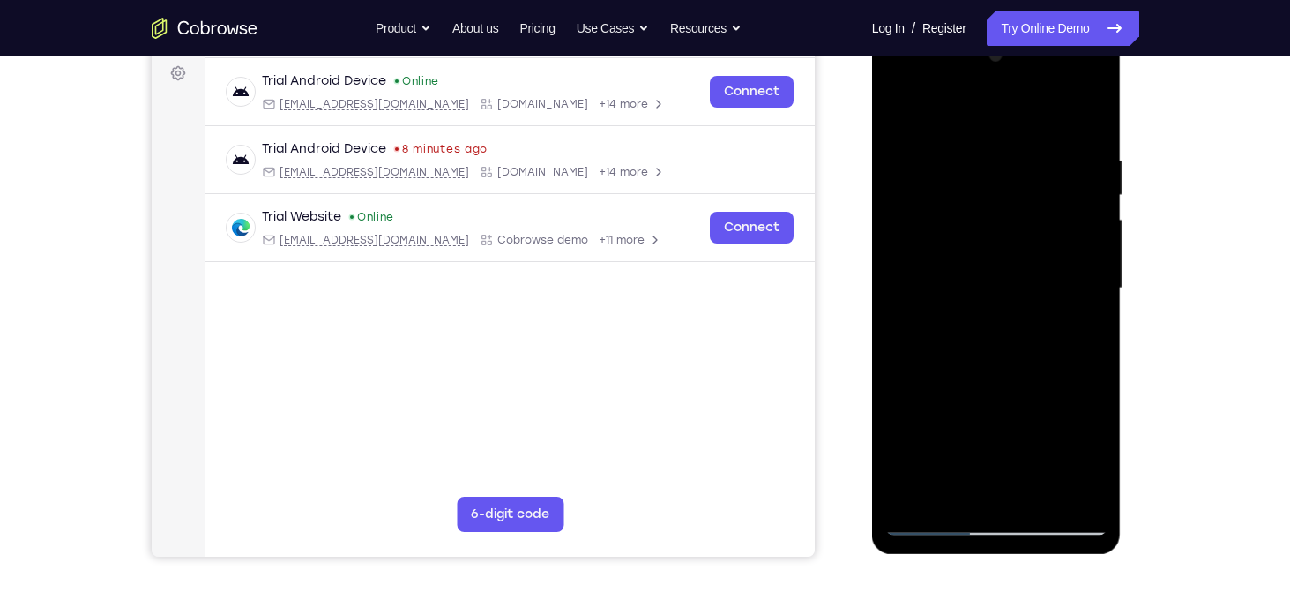
click at [917, 491] on div at bounding box center [996, 288] width 222 height 494
drag, startPoint x: 970, startPoint y: 234, endPoint x: 954, endPoint y: 382, distance: 149.0
click at [954, 382] on div at bounding box center [996, 288] width 222 height 494
click at [1037, 397] on div at bounding box center [996, 288] width 222 height 494
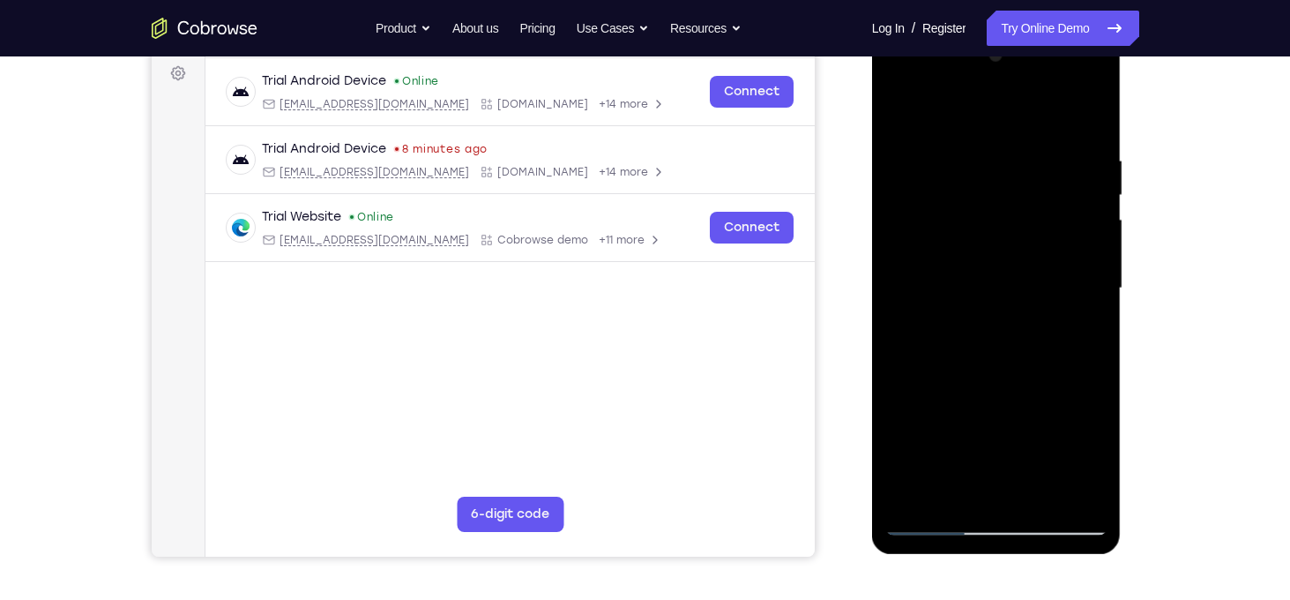
click at [1099, 366] on div at bounding box center [996, 288] width 222 height 494
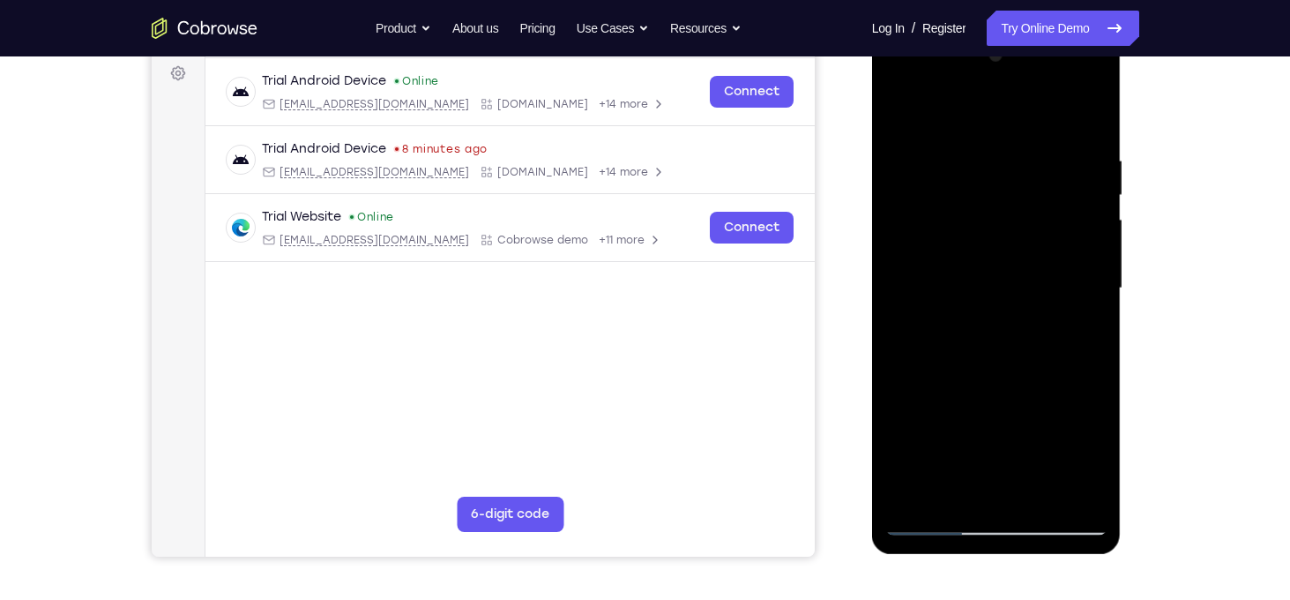
click at [978, 158] on div at bounding box center [996, 288] width 222 height 494
click at [1083, 251] on div at bounding box center [996, 288] width 222 height 494
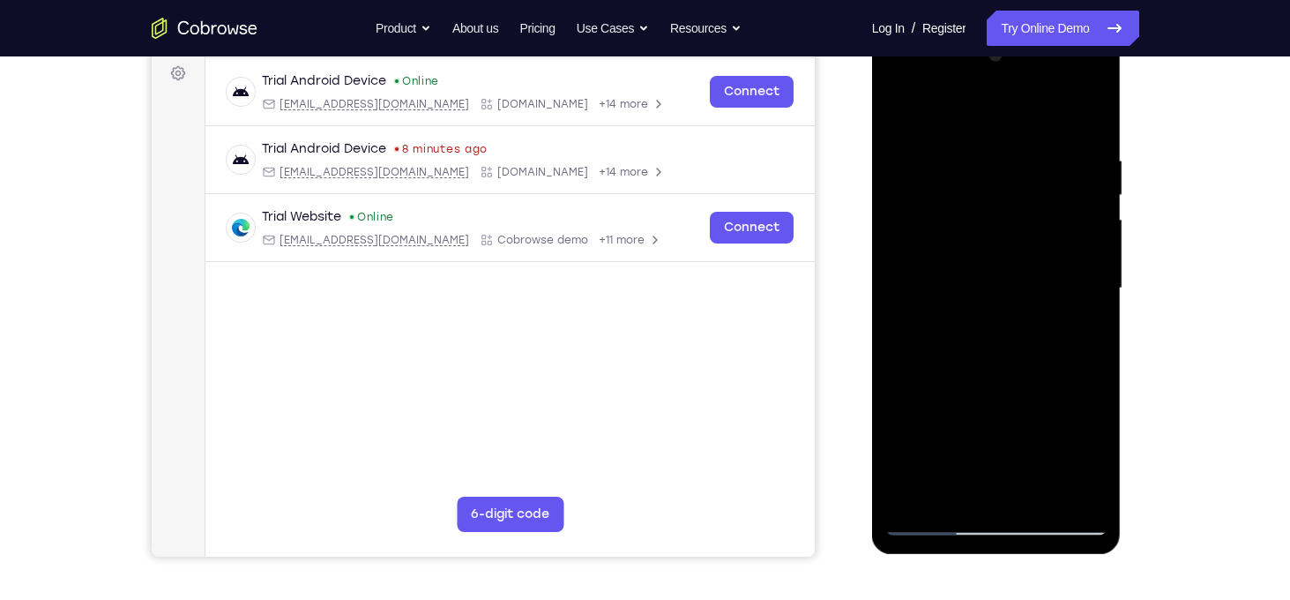
click at [1083, 251] on div at bounding box center [996, 288] width 222 height 494
drag, startPoint x: 947, startPoint y: 246, endPoint x: 1077, endPoint y: 250, distance: 129.7
click at [1077, 250] on div at bounding box center [996, 288] width 222 height 494
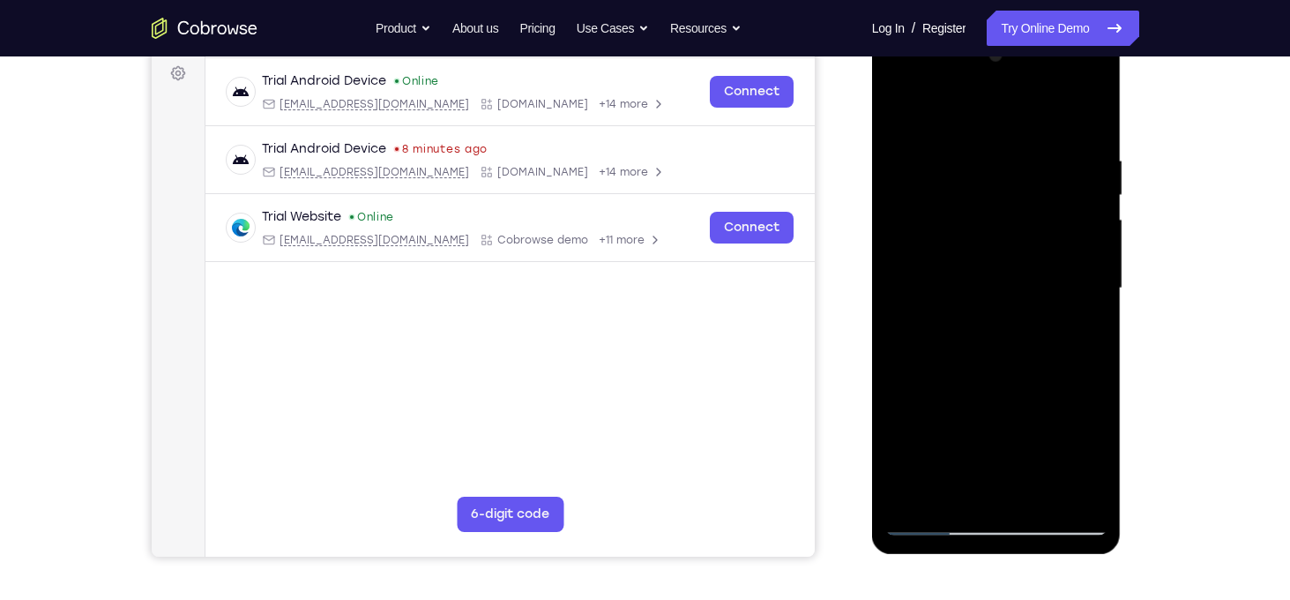
click at [1084, 218] on div at bounding box center [996, 288] width 222 height 494
drag, startPoint x: 1098, startPoint y: 259, endPoint x: 965, endPoint y: 245, distance: 133.0
click at [965, 245] on div at bounding box center [996, 288] width 222 height 494
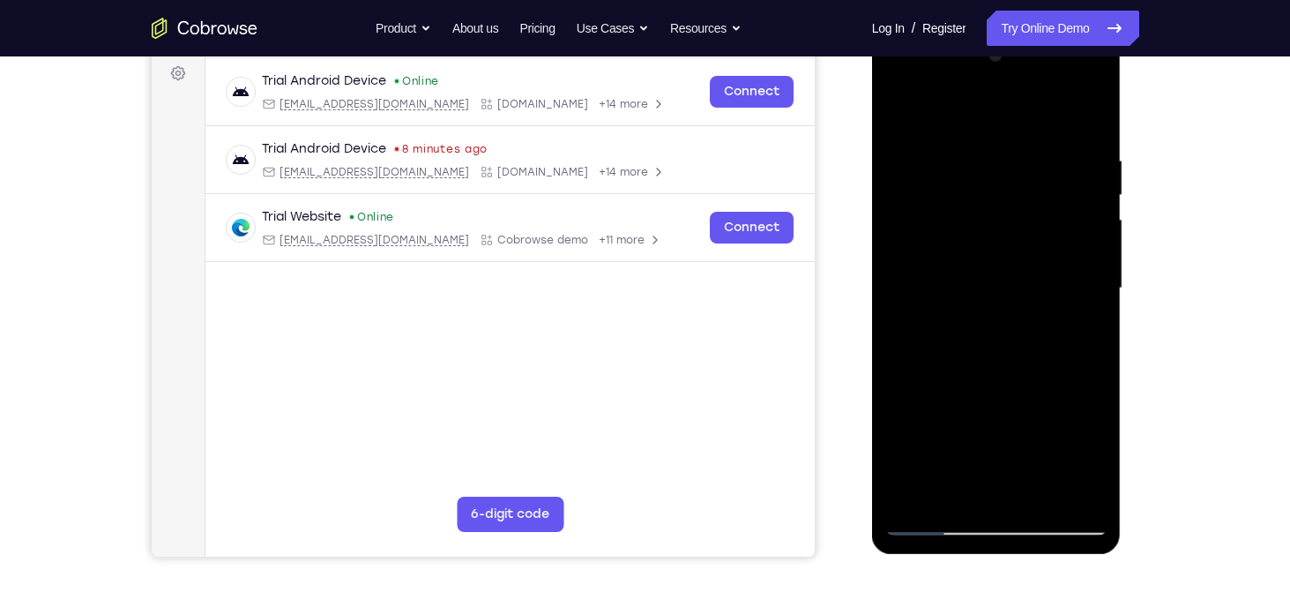
click at [1078, 256] on div at bounding box center [996, 288] width 222 height 494
click at [1092, 293] on div at bounding box center [996, 288] width 222 height 494
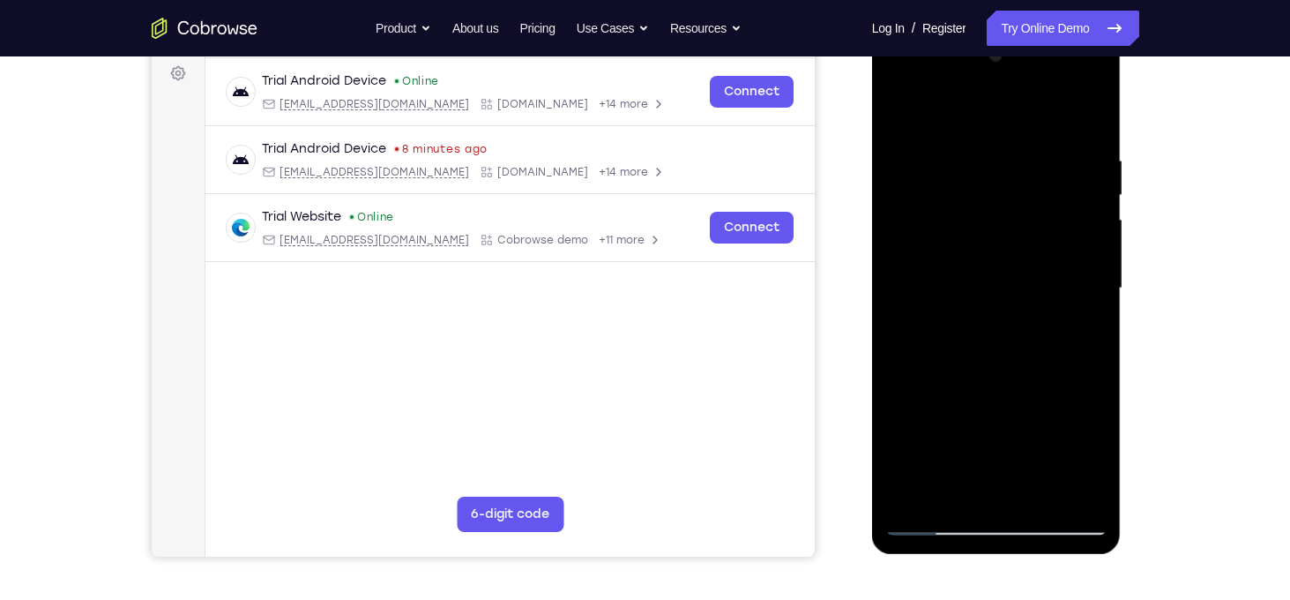
click at [1092, 293] on div at bounding box center [996, 288] width 222 height 494
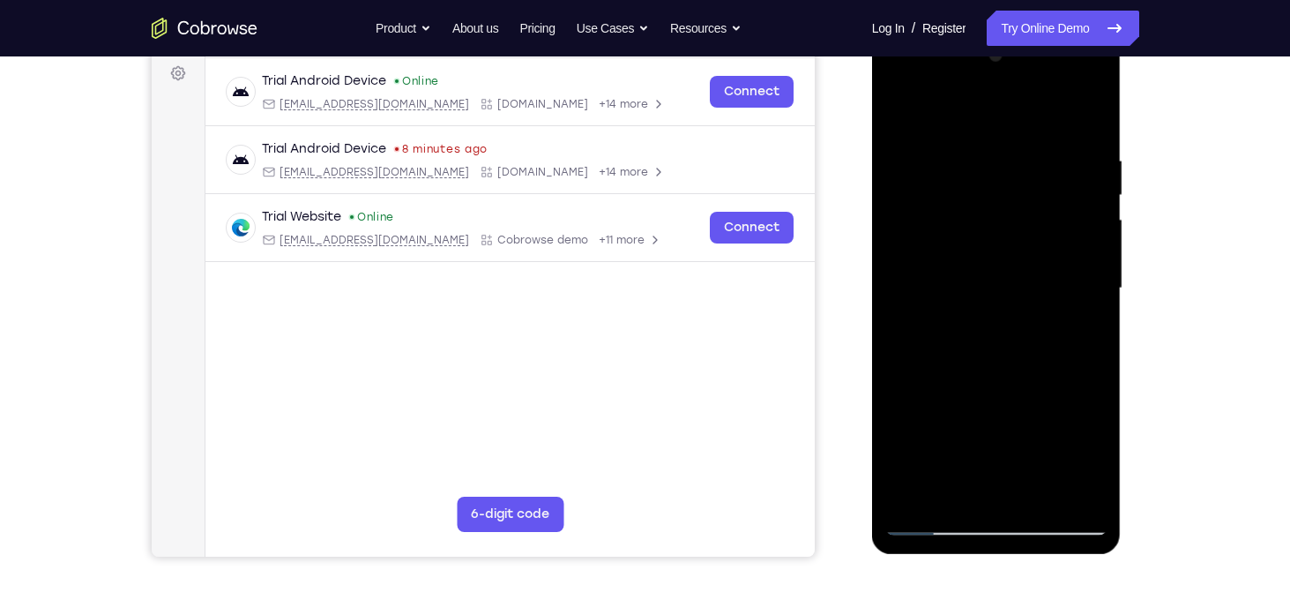
click at [1092, 293] on div at bounding box center [996, 288] width 222 height 494
click at [1086, 274] on div at bounding box center [996, 288] width 222 height 494
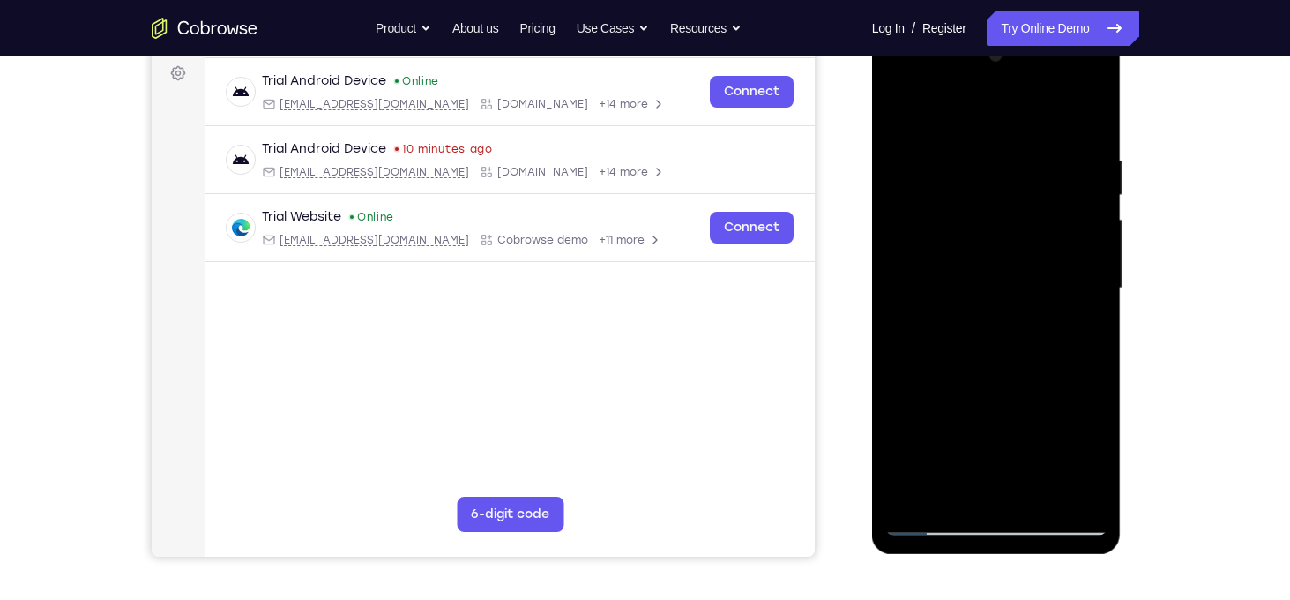
click at [1086, 274] on div at bounding box center [996, 288] width 222 height 494
drag, startPoint x: 913, startPoint y: 275, endPoint x: 1101, endPoint y: 287, distance: 189.0
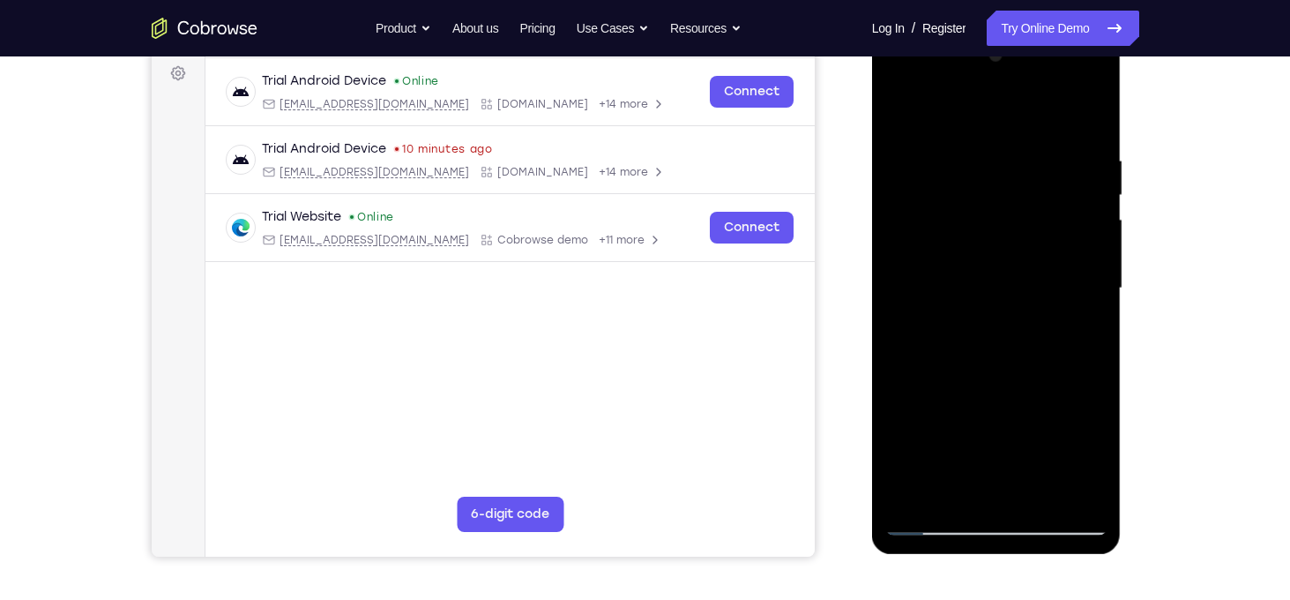
click at [1101, 287] on div at bounding box center [996, 288] width 222 height 494
click at [897, 269] on div at bounding box center [996, 288] width 222 height 494
click at [878, 268] on div at bounding box center [997, 290] width 250 height 525
click at [886, 273] on div at bounding box center [996, 288] width 222 height 494
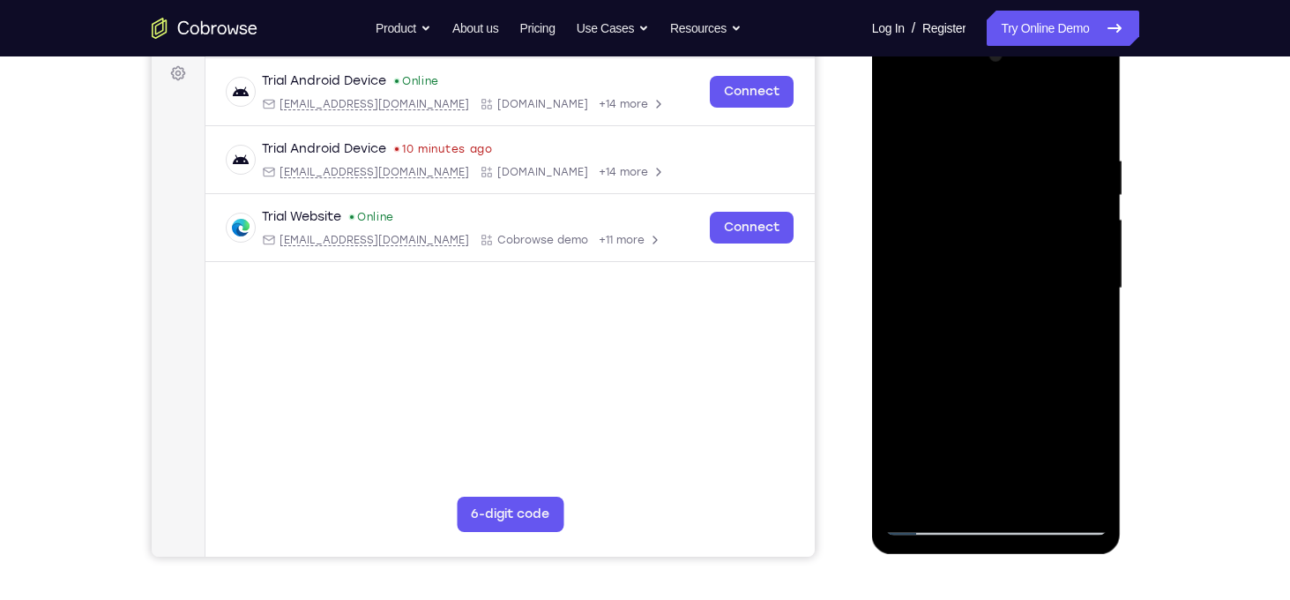
click at [888, 273] on div at bounding box center [996, 288] width 222 height 494
click at [1095, 282] on div at bounding box center [996, 288] width 222 height 494
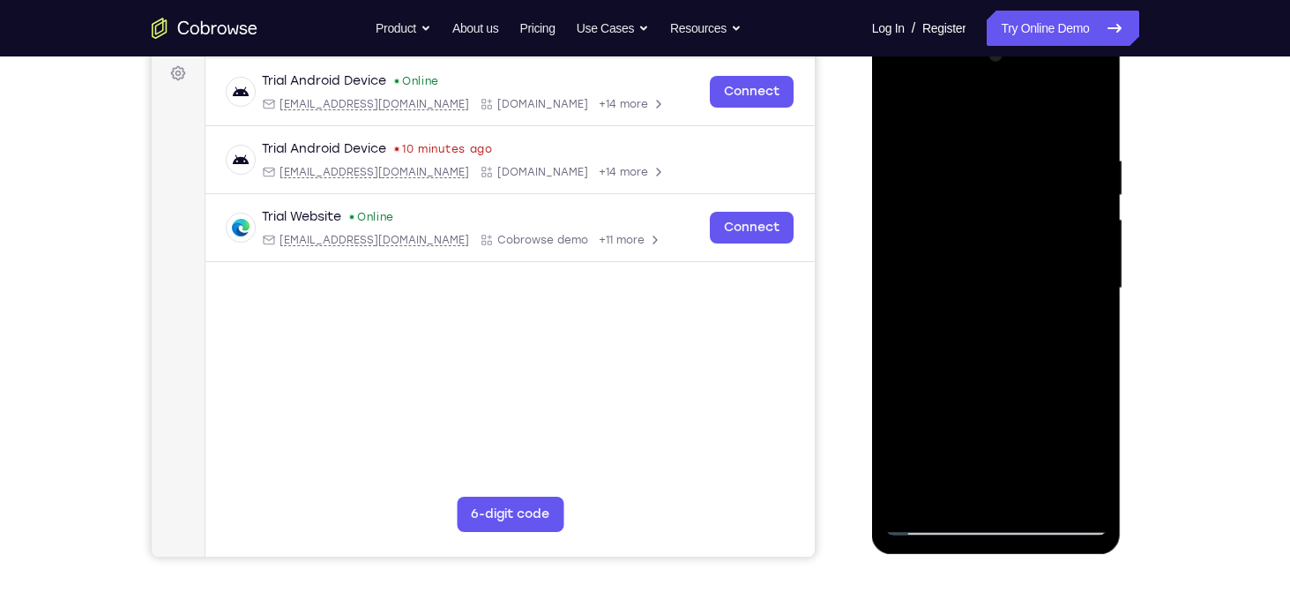
click at [1095, 282] on div at bounding box center [996, 288] width 222 height 494
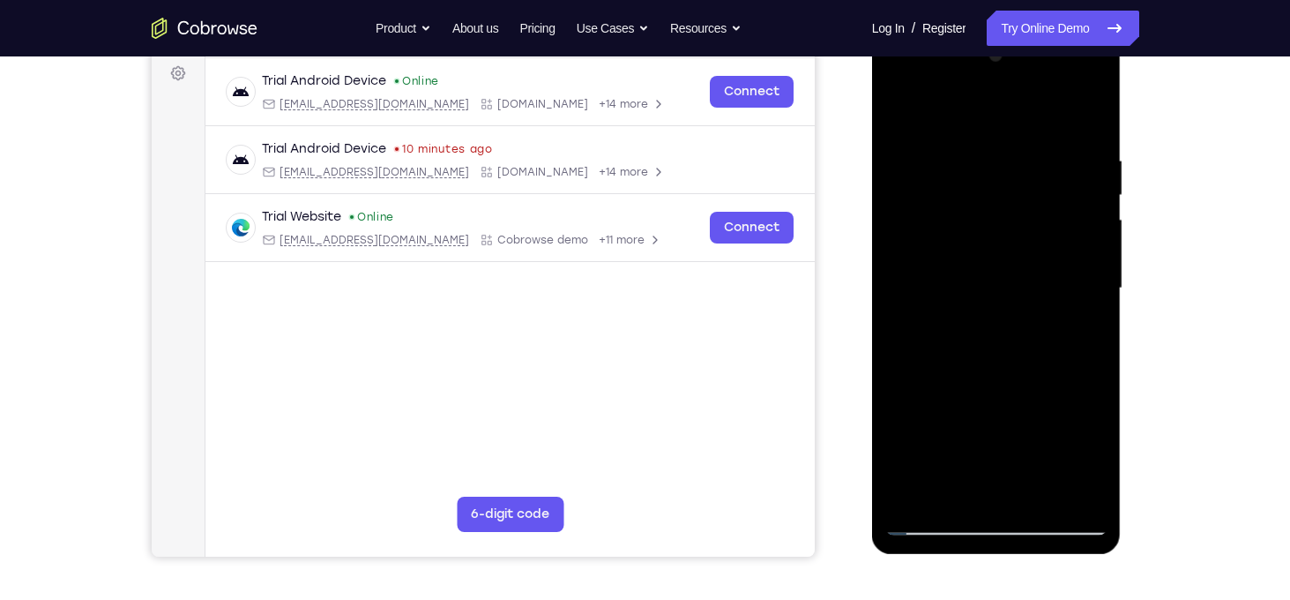
click at [1095, 282] on div at bounding box center [996, 288] width 222 height 494
drag, startPoint x: 1095, startPoint y: 282, endPoint x: 987, endPoint y: 288, distance: 108.6
click at [987, 288] on div at bounding box center [996, 288] width 222 height 494
drag, startPoint x: 906, startPoint y: 275, endPoint x: 1055, endPoint y: 281, distance: 149.1
click at [1055, 281] on div at bounding box center [996, 288] width 222 height 494
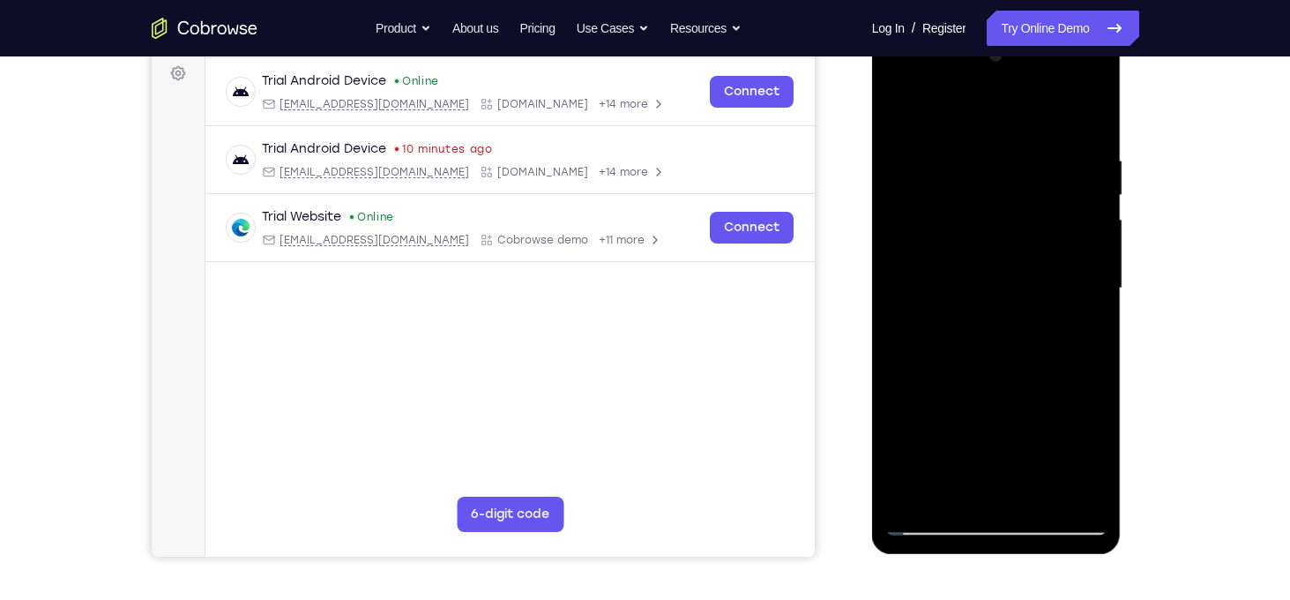
drag, startPoint x: 924, startPoint y: 258, endPoint x: 1035, endPoint y: 264, distance: 111.2
click at [1035, 264] on div at bounding box center [996, 288] width 222 height 494
drag, startPoint x: 949, startPoint y: 285, endPoint x: 1062, endPoint y: 302, distance: 114.2
click at [1062, 302] on div at bounding box center [996, 288] width 222 height 494
click at [908, 119] on div at bounding box center [996, 288] width 222 height 494
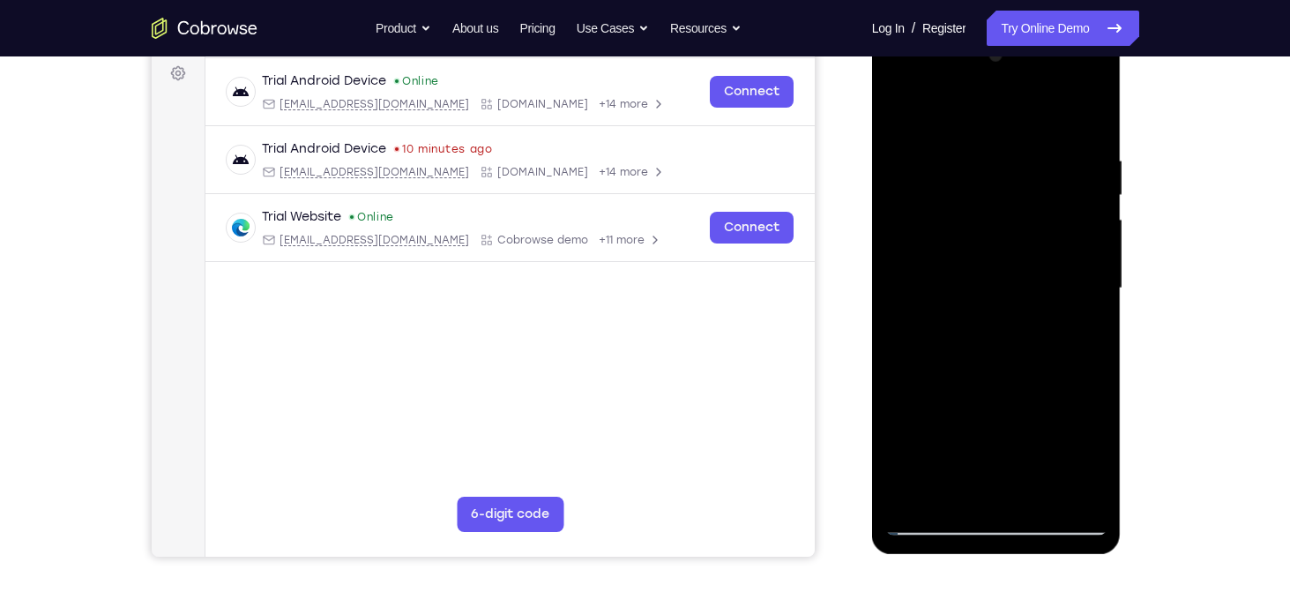
click at [1041, 174] on div at bounding box center [996, 288] width 222 height 494
click at [953, 485] on div at bounding box center [996, 288] width 222 height 494
click at [1083, 212] on div at bounding box center [996, 288] width 222 height 494
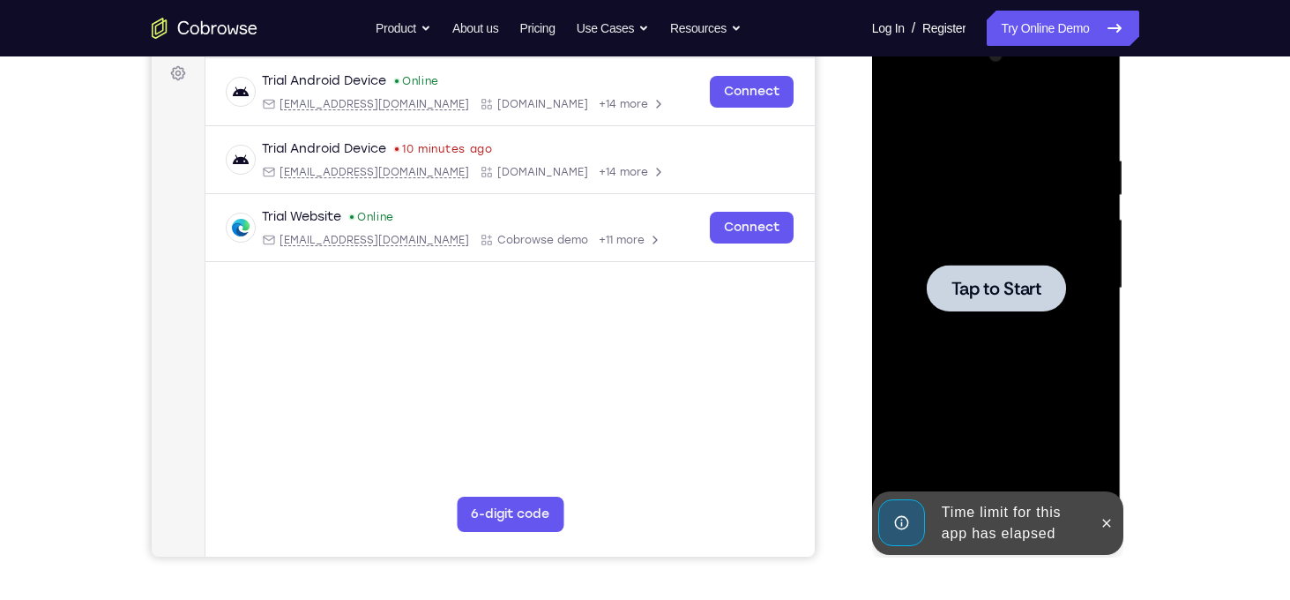
click at [1040, 296] on span "Tap to Start" at bounding box center [996, 288] width 90 height 18
click at [1102, 530] on button at bounding box center [1106, 523] width 28 height 28
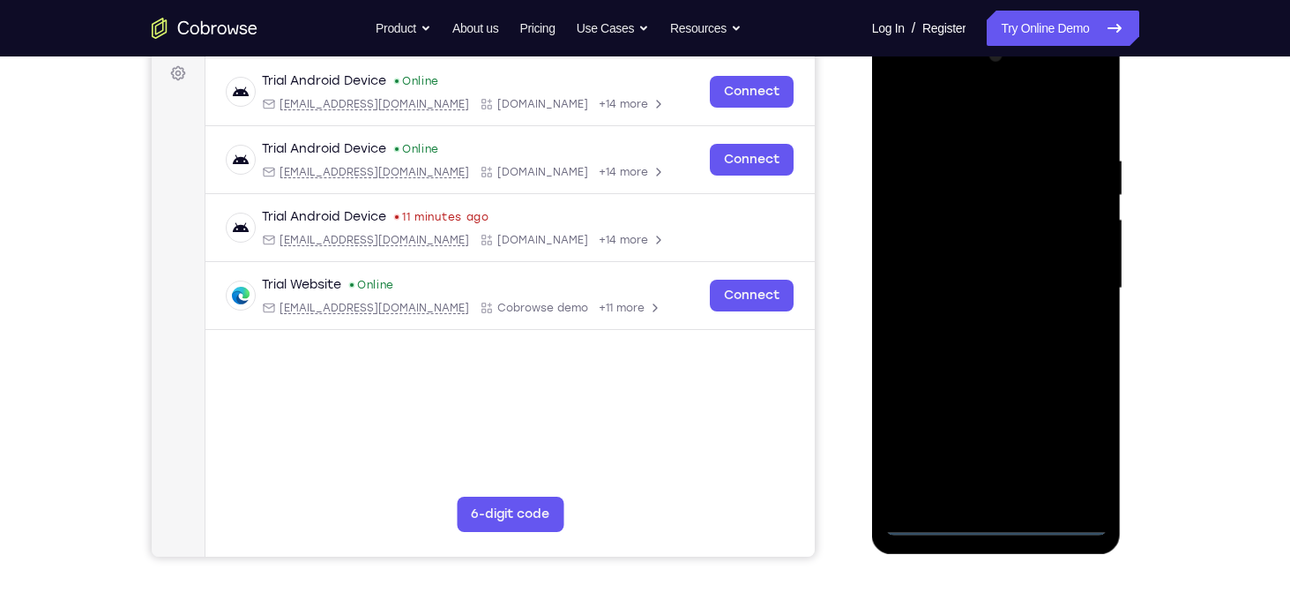
click at [1001, 520] on div at bounding box center [996, 288] width 222 height 494
click at [1067, 440] on div at bounding box center [996, 288] width 222 height 494
click at [973, 116] on div at bounding box center [996, 288] width 222 height 494
click at [1064, 288] on div at bounding box center [996, 288] width 222 height 494
click at [974, 324] on div at bounding box center [996, 288] width 222 height 494
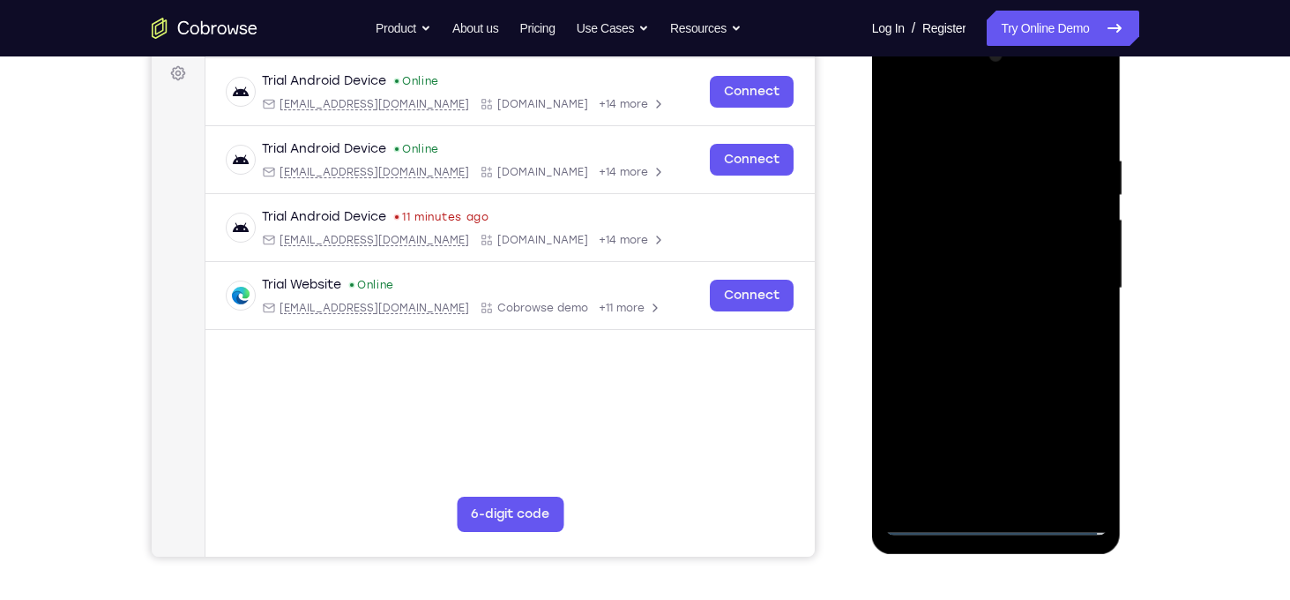
click at [928, 279] on div at bounding box center [996, 288] width 222 height 494
click at [941, 259] on div at bounding box center [996, 288] width 222 height 494
click at [939, 291] on div at bounding box center [996, 288] width 222 height 494
click at [929, 342] on div at bounding box center [996, 288] width 222 height 494
click at [937, 335] on div at bounding box center [996, 288] width 222 height 494
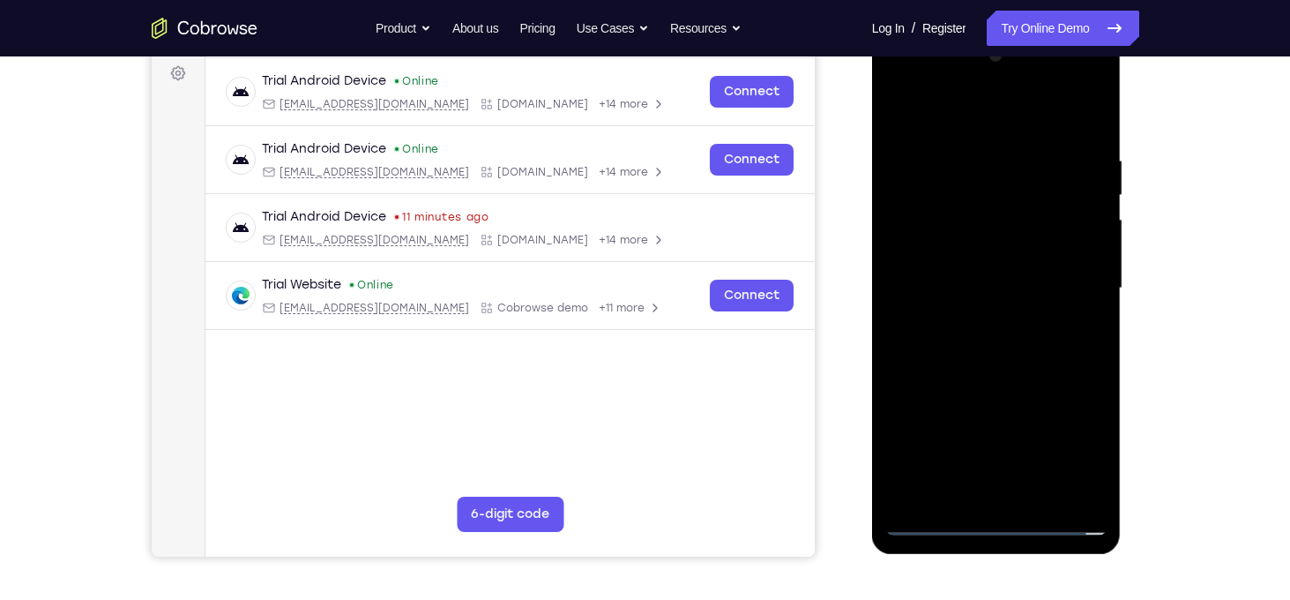
click at [937, 335] on div at bounding box center [996, 288] width 222 height 494
click at [953, 496] on div at bounding box center [996, 288] width 222 height 494
click at [971, 354] on div at bounding box center [996, 288] width 222 height 494
click at [1079, 148] on div at bounding box center [996, 288] width 222 height 494
